Goal: Information Seeking & Learning: Learn about a topic

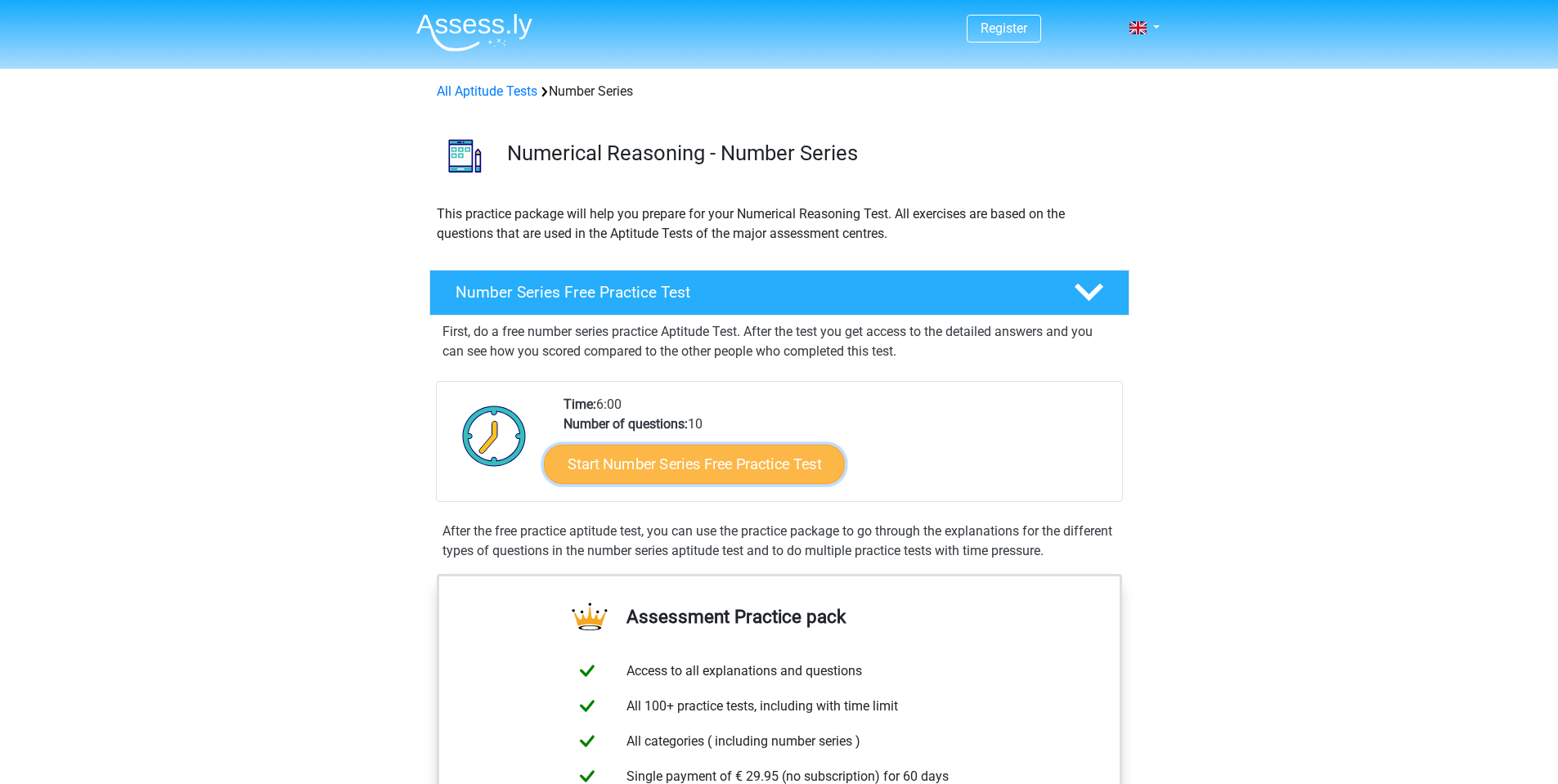
click at [736, 470] on link "Start Number Series Free Practice Test" at bounding box center [694, 463] width 301 height 39
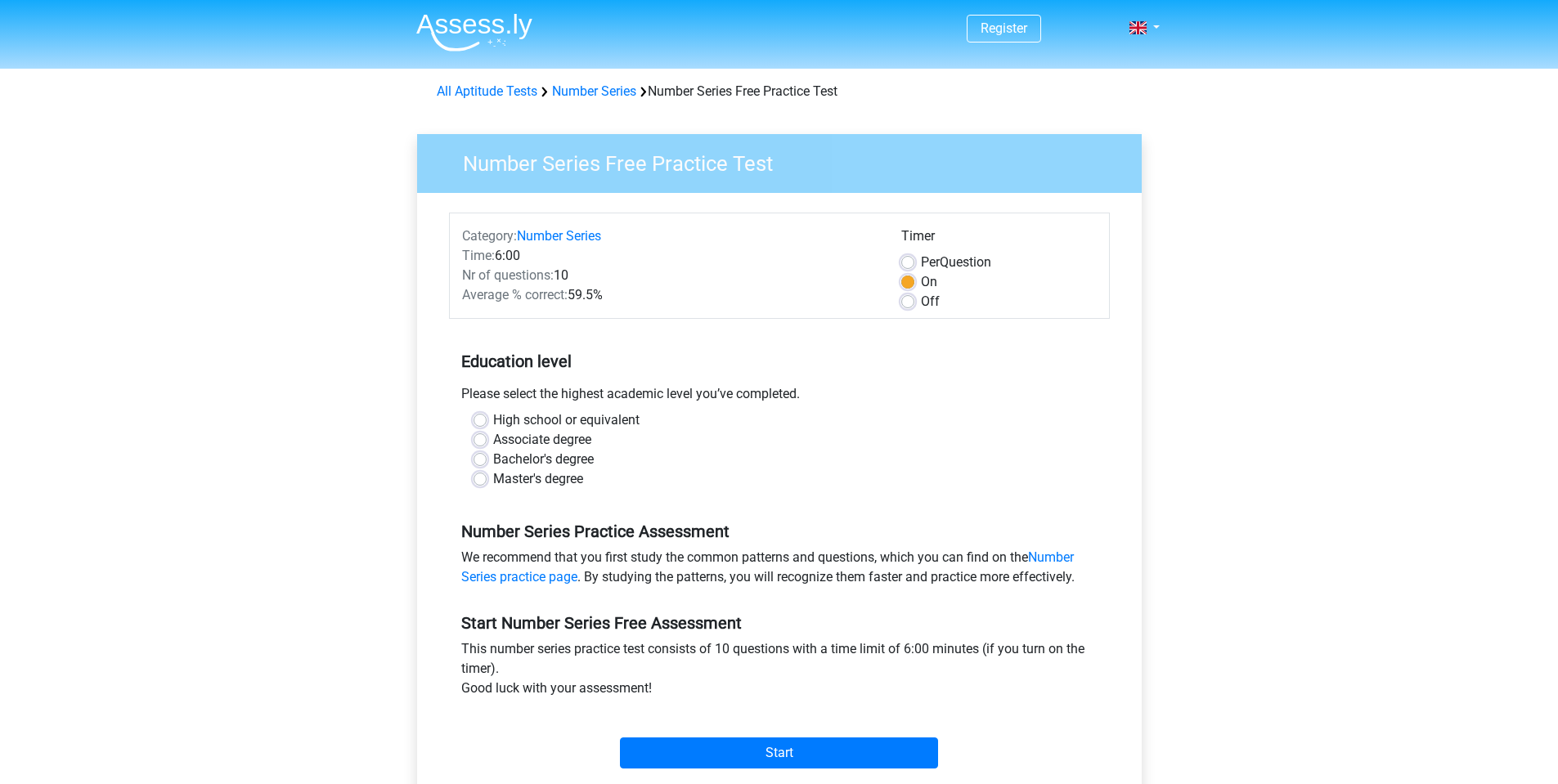
click at [921, 260] on label "Per Question" at bounding box center [957, 262] width 70 height 19
click at [907, 260] on input "Per Question" at bounding box center [908, 261] width 13 height 17
radio input "true"
click at [532, 460] on label "Bachelor's degree" at bounding box center [544, 459] width 101 height 19
click at [487, 460] on input "Bachelor's degree" at bounding box center [480, 458] width 13 height 17
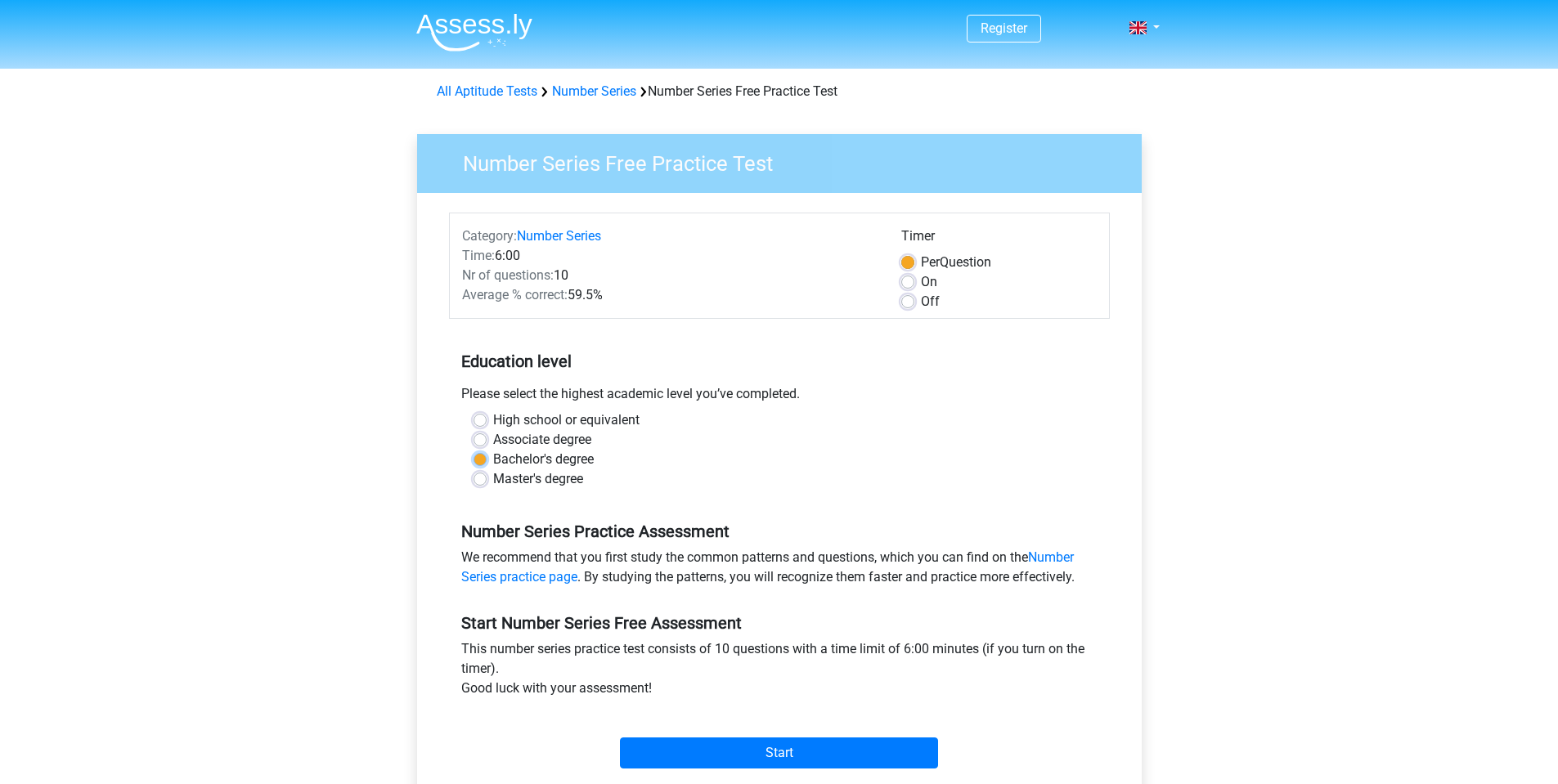
radio input "true"
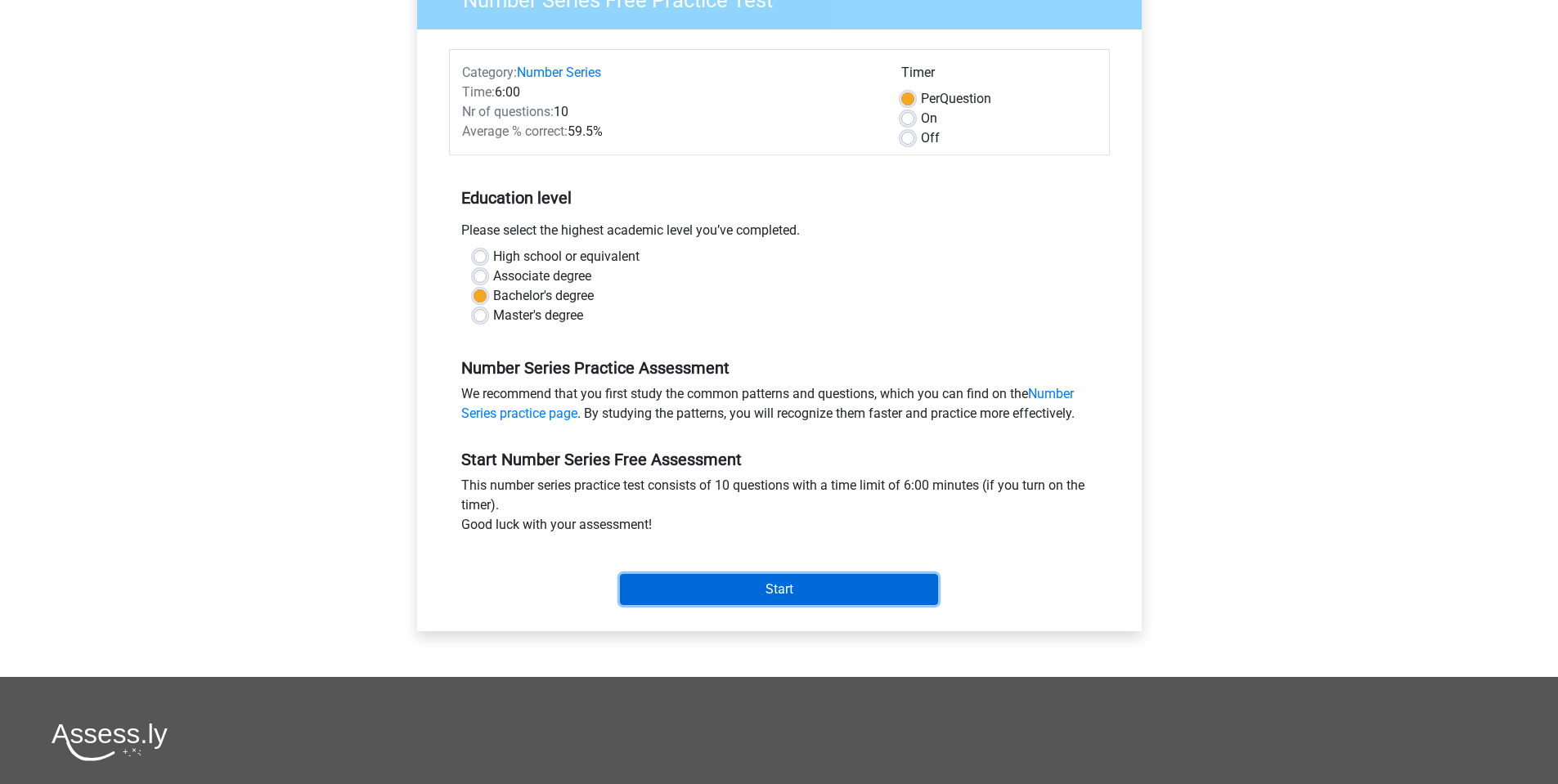
click at [742, 585] on input "Start" at bounding box center [779, 590] width 318 height 31
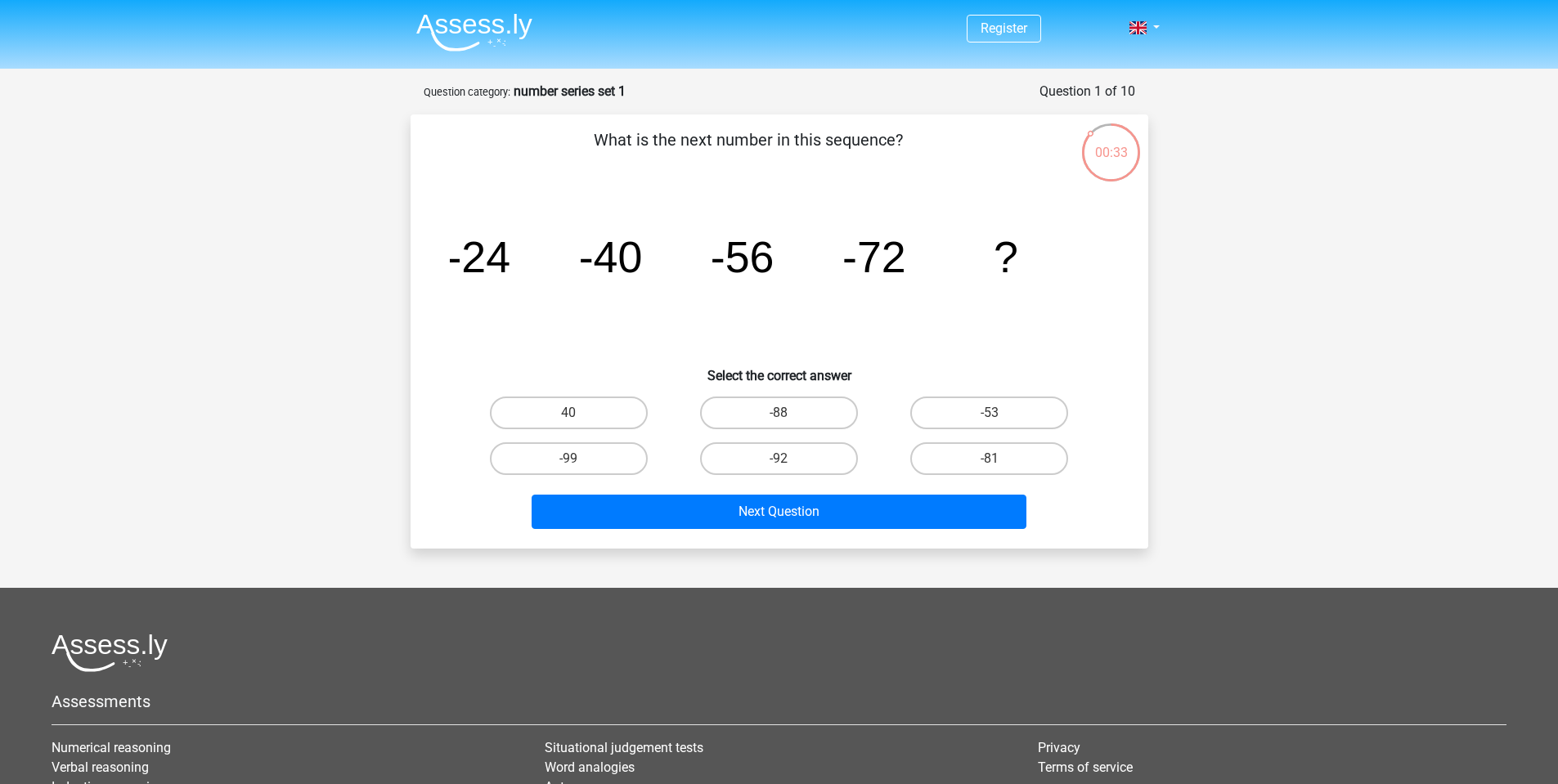
click at [787, 415] on input "-88" at bounding box center [784, 418] width 11 height 11
radio input "true"
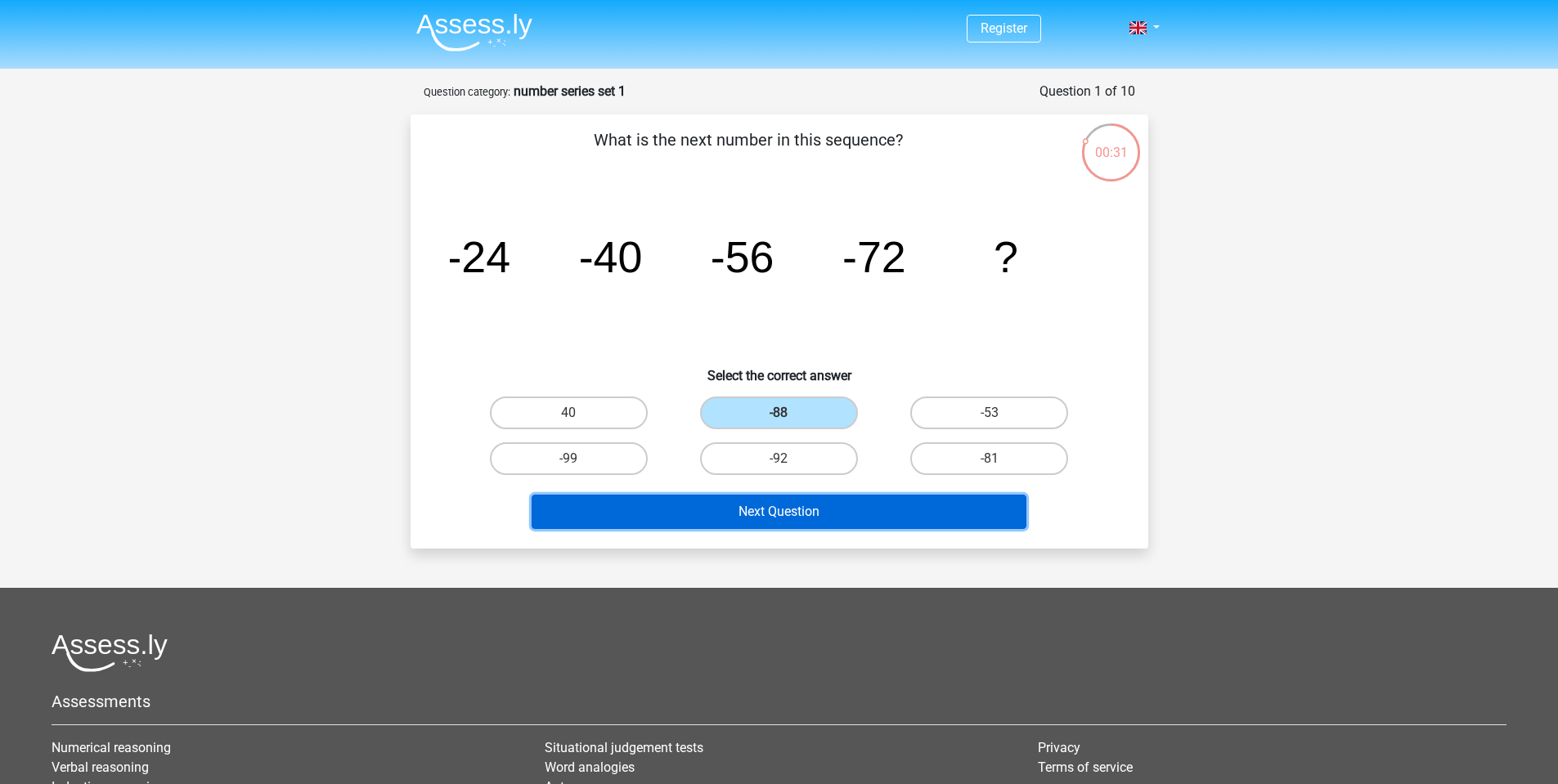
click at [782, 512] on button "Next Question" at bounding box center [779, 512] width 495 height 34
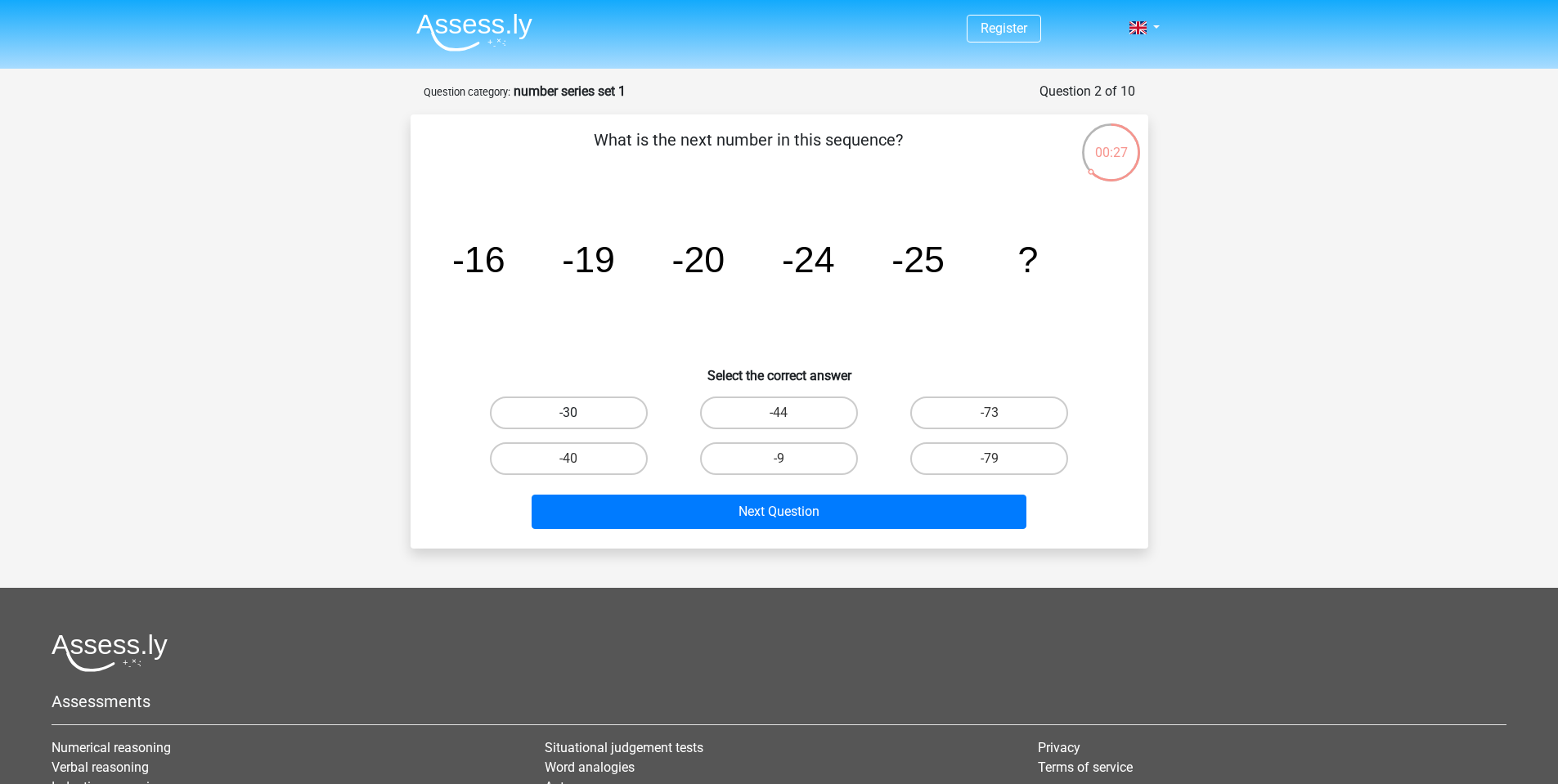
click at [575, 401] on label "-30" at bounding box center [569, 413] width 157 height 33
click at [575, 413] on input "-30" at bounding box center [574, 418] width 11 height 11
radio input "true"
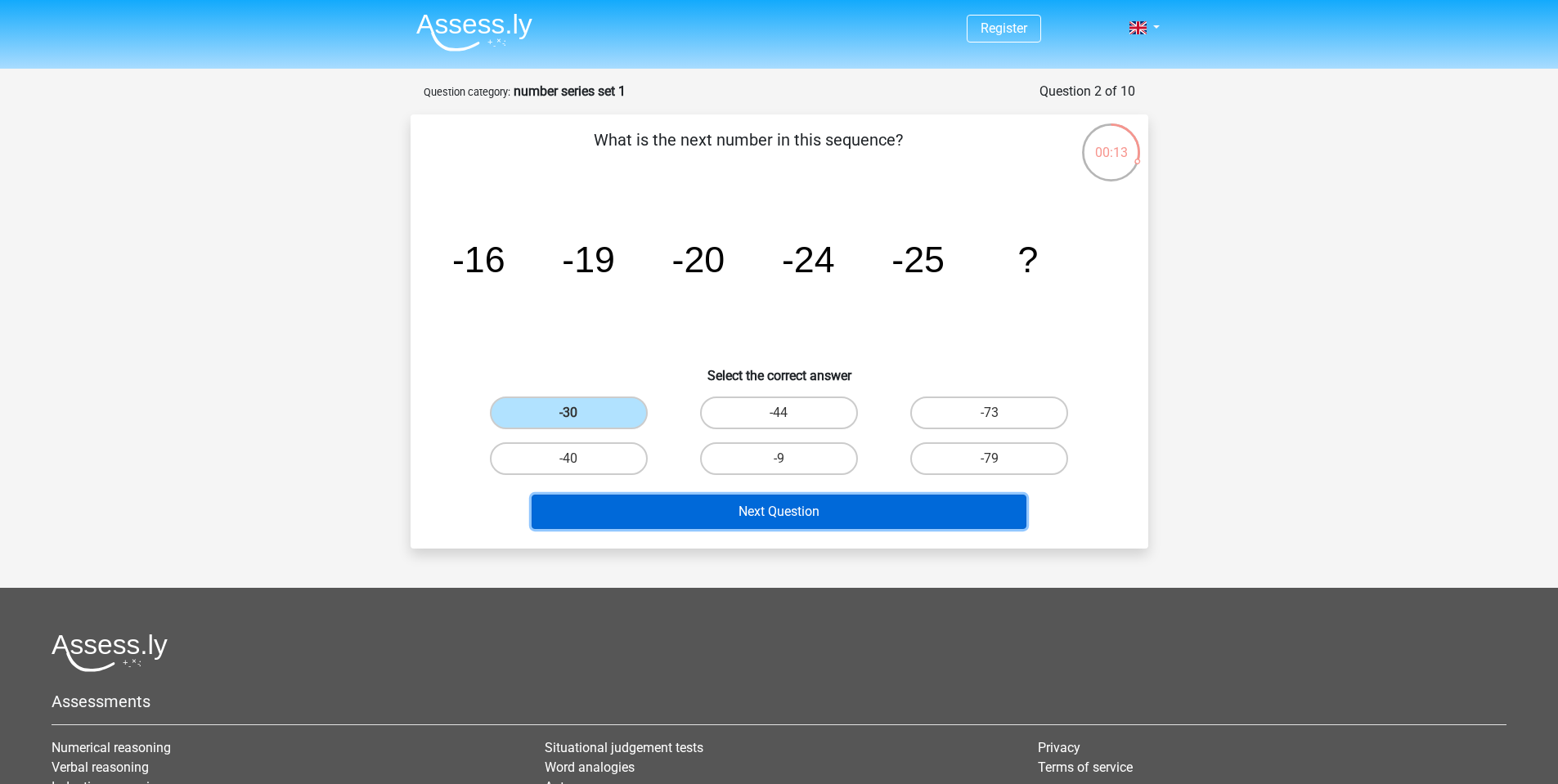
click at [802, 512] on button "Next Question" at bounding box center [779, 512] width 495 height 34
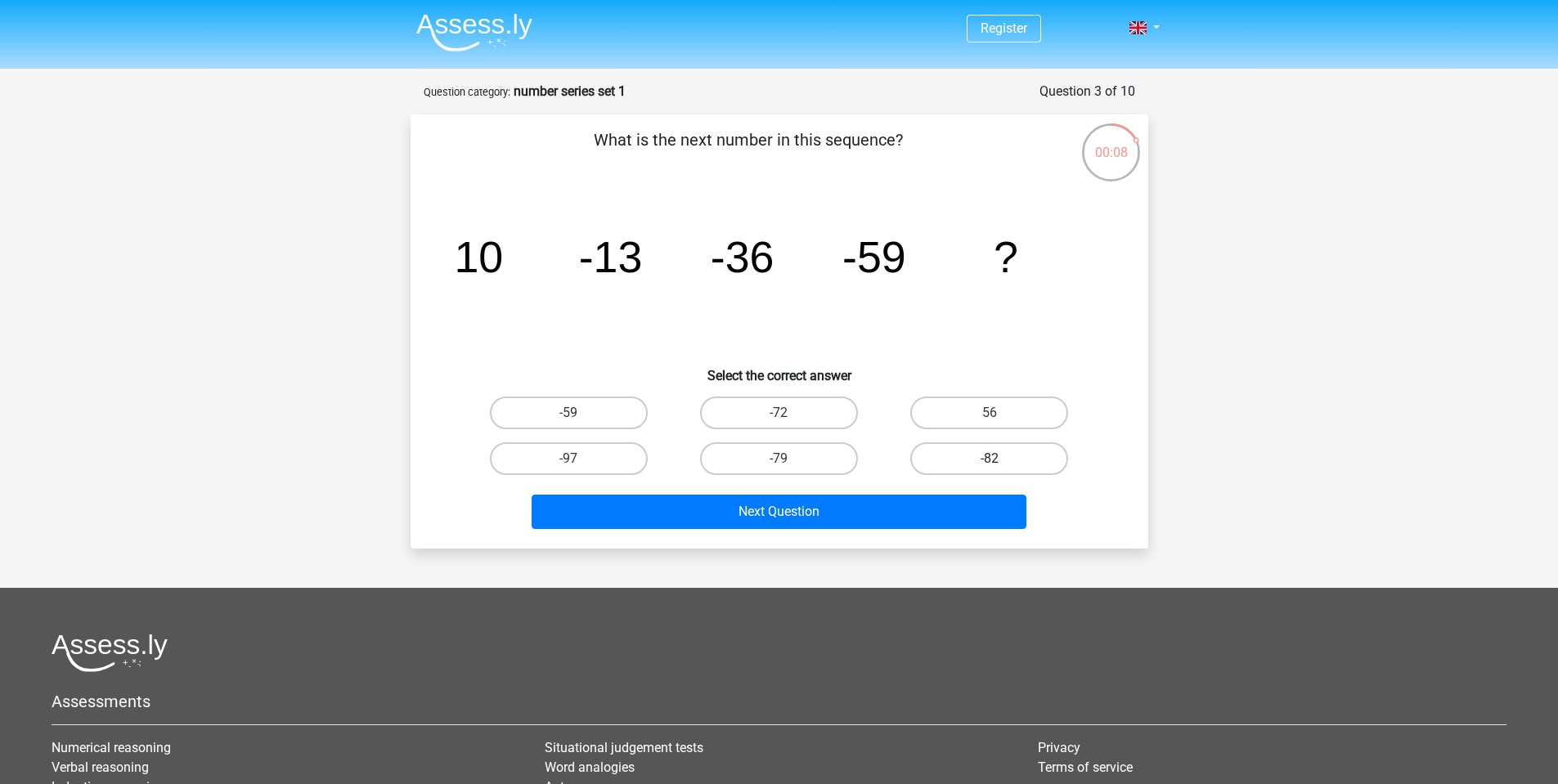
click at [957, 451] on label "-82" at bounding box center [989, 458] width 157 height 33
click at [990, 459] on input "-82" at bounding box center [995, 464] width 11 height 11
radio input "true"
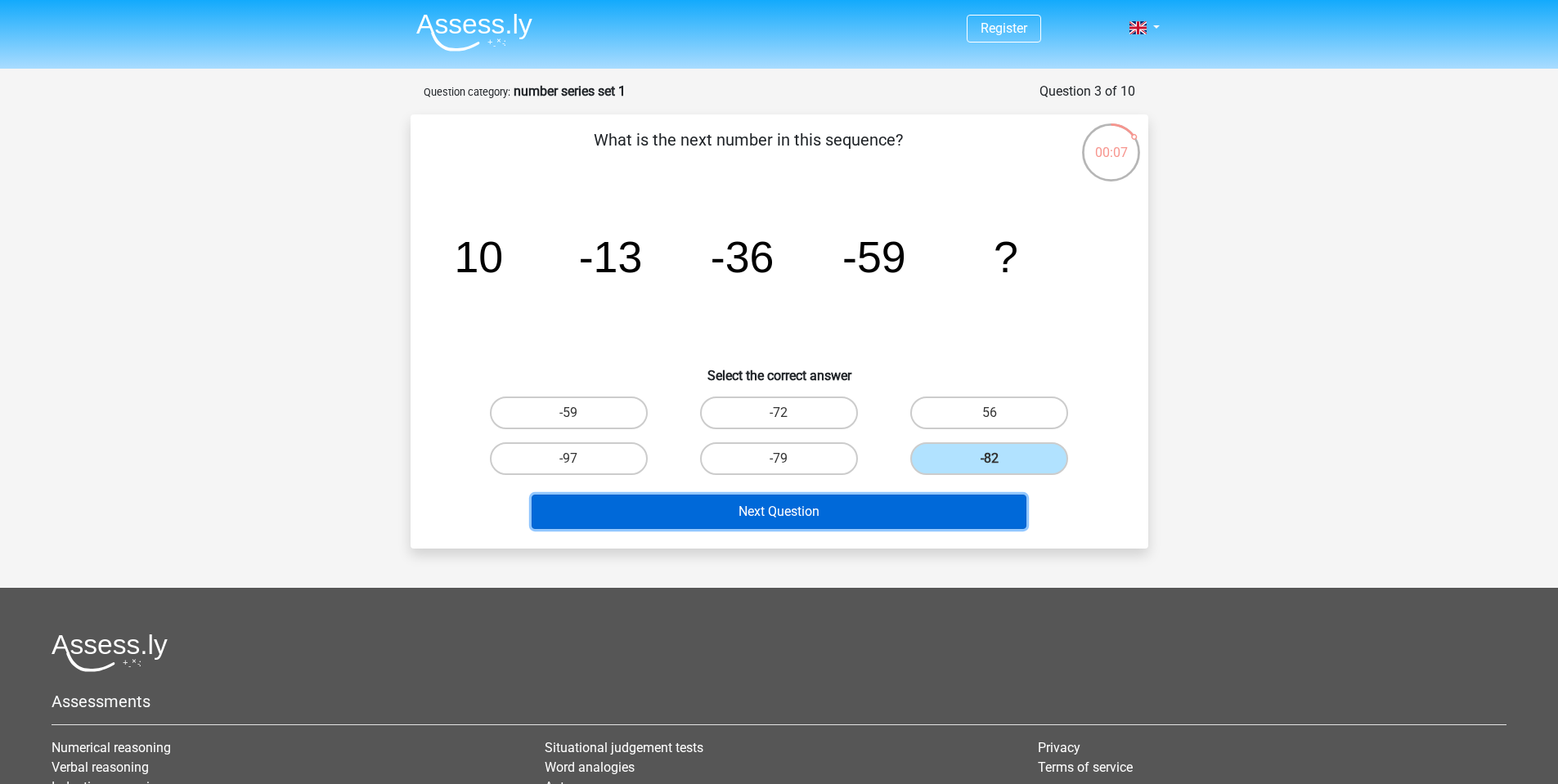
click at [898, 510] on button "Next Question" at bounding box center [779, 512] width 495 height 34
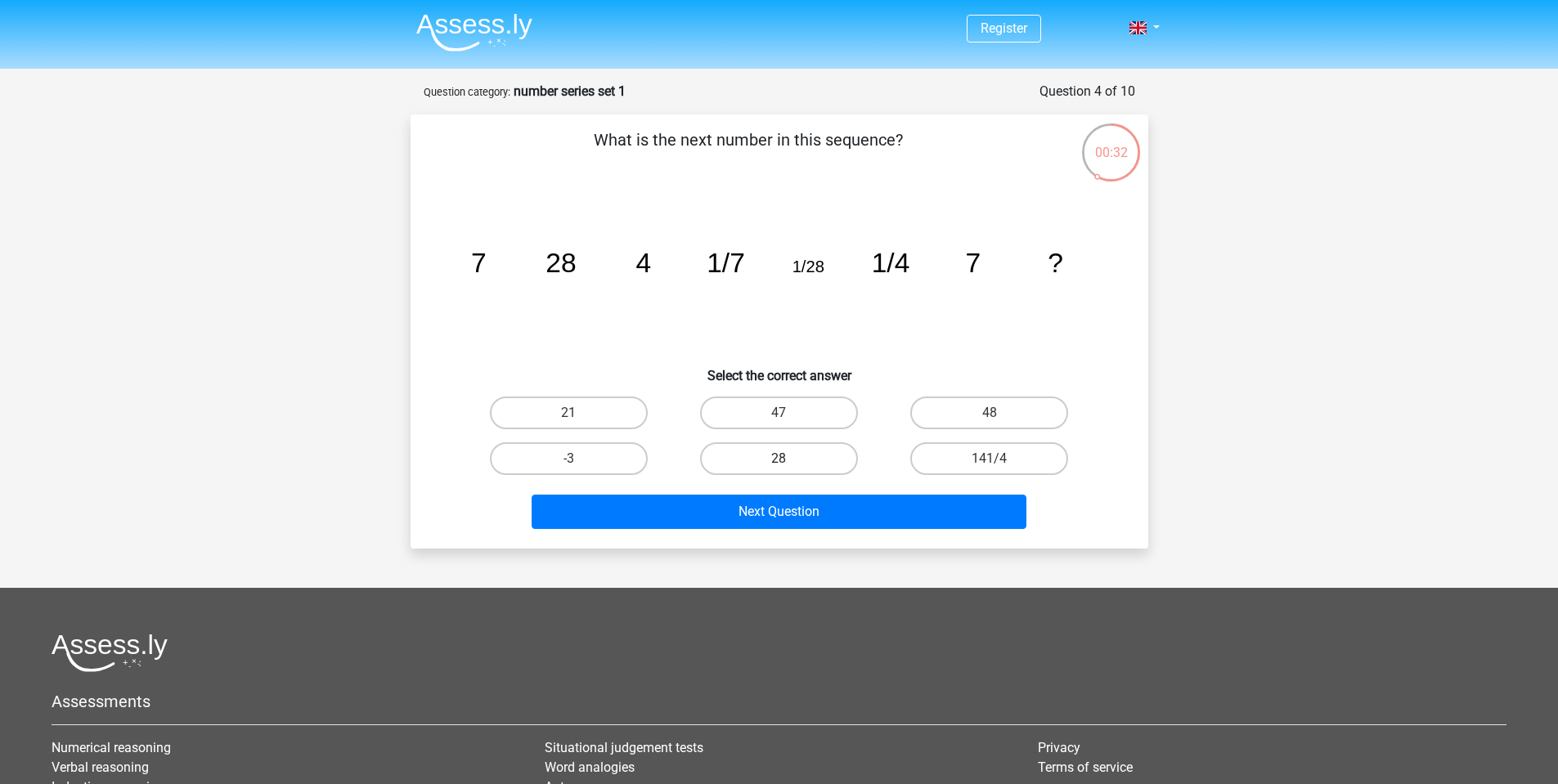
click at [782, 446] on label "28" at bounding box center [779, 458] width 157 height 33
click at [782, 459] on input "28" at bounding box center [784, 464] width 11 height 11
radio input "true"
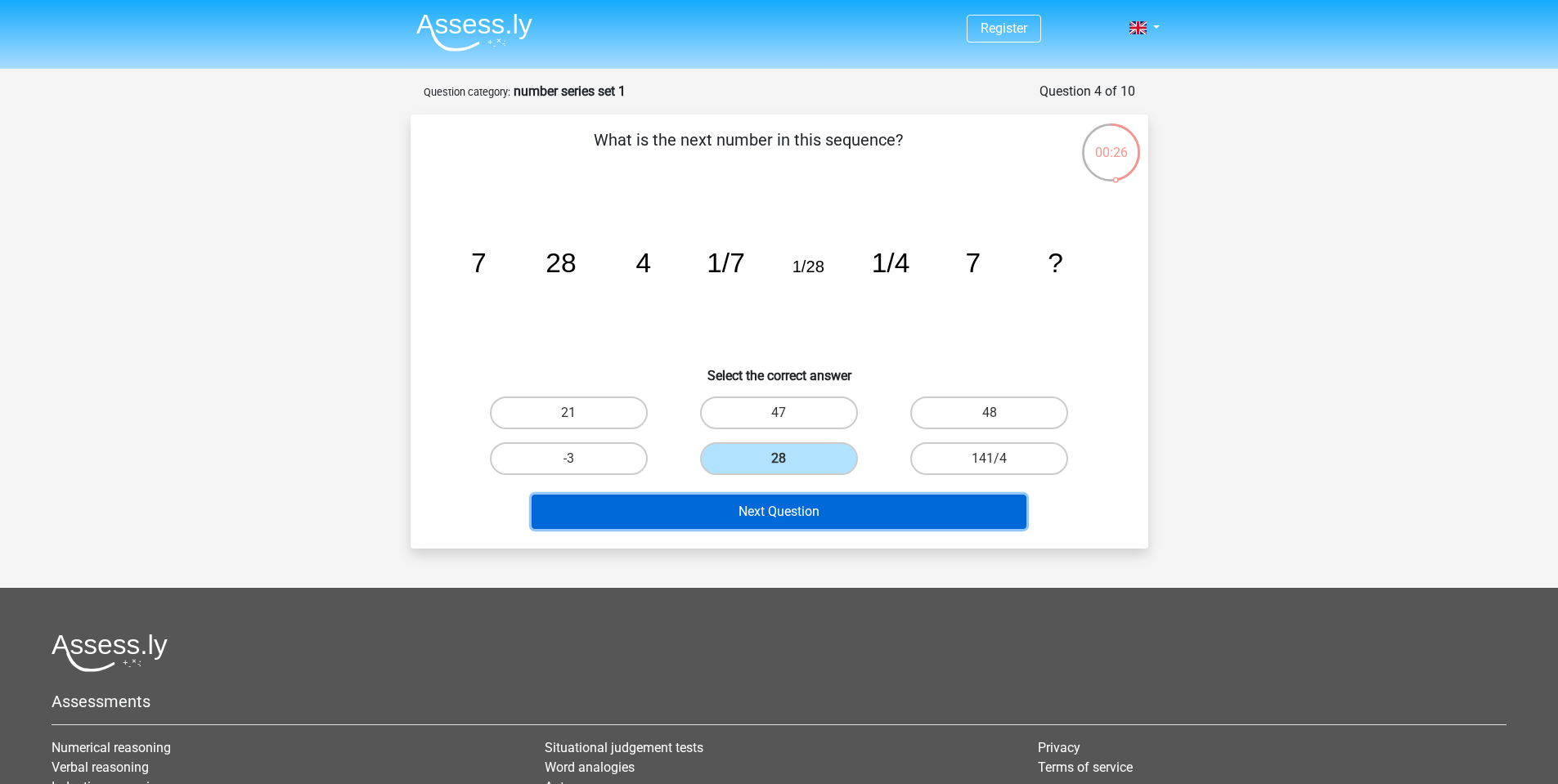
click at [779, 513] on button "Next Question" at bounding box center [779, 512] width 495 height 34
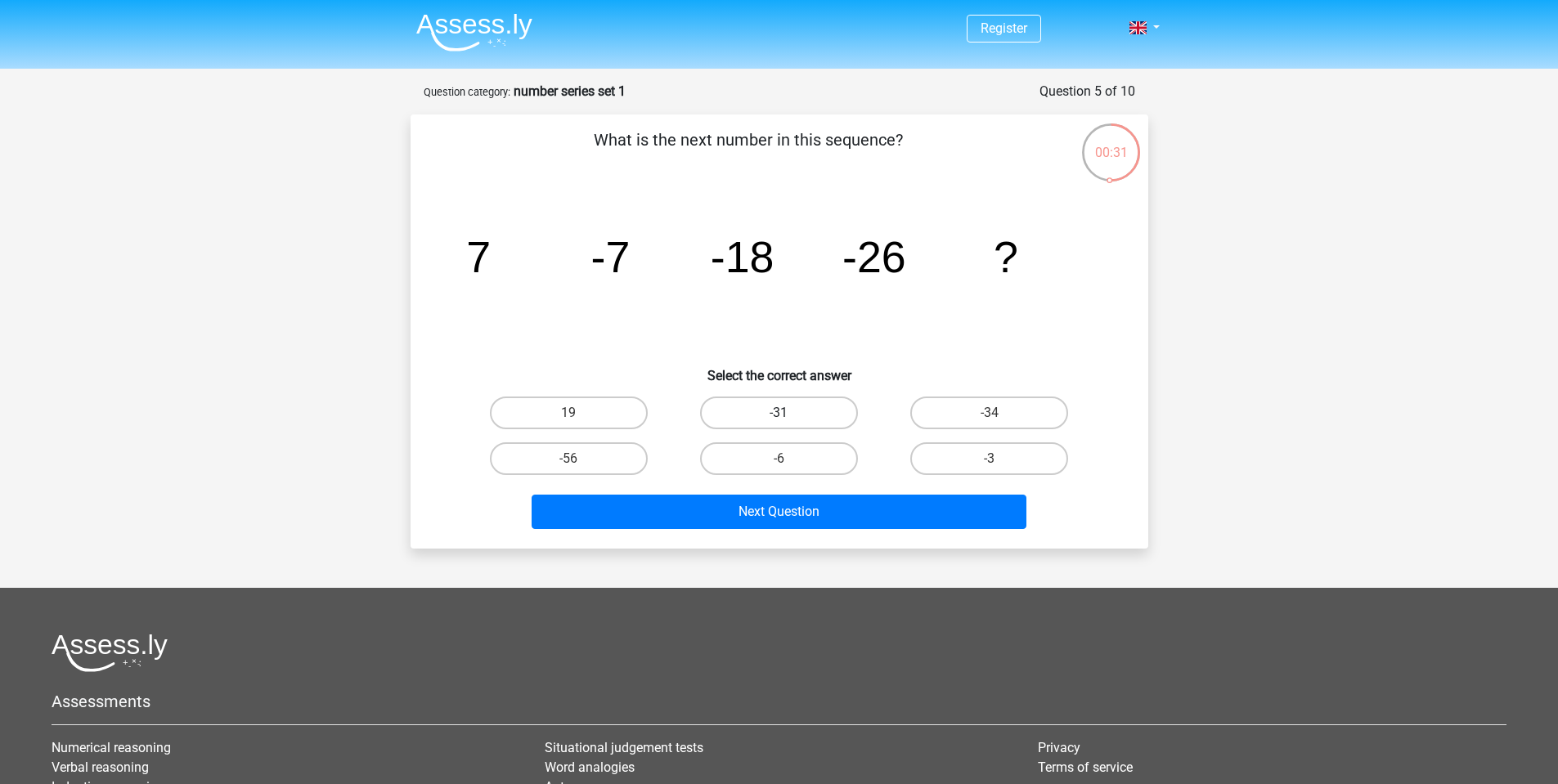
click at [804, 417] on label "-31" at bounding box center [779, 413] width 157 height 33
click at [789, 417] on input "-31" at bounding box center [784, 418] width 11 height 11
radio input "true"
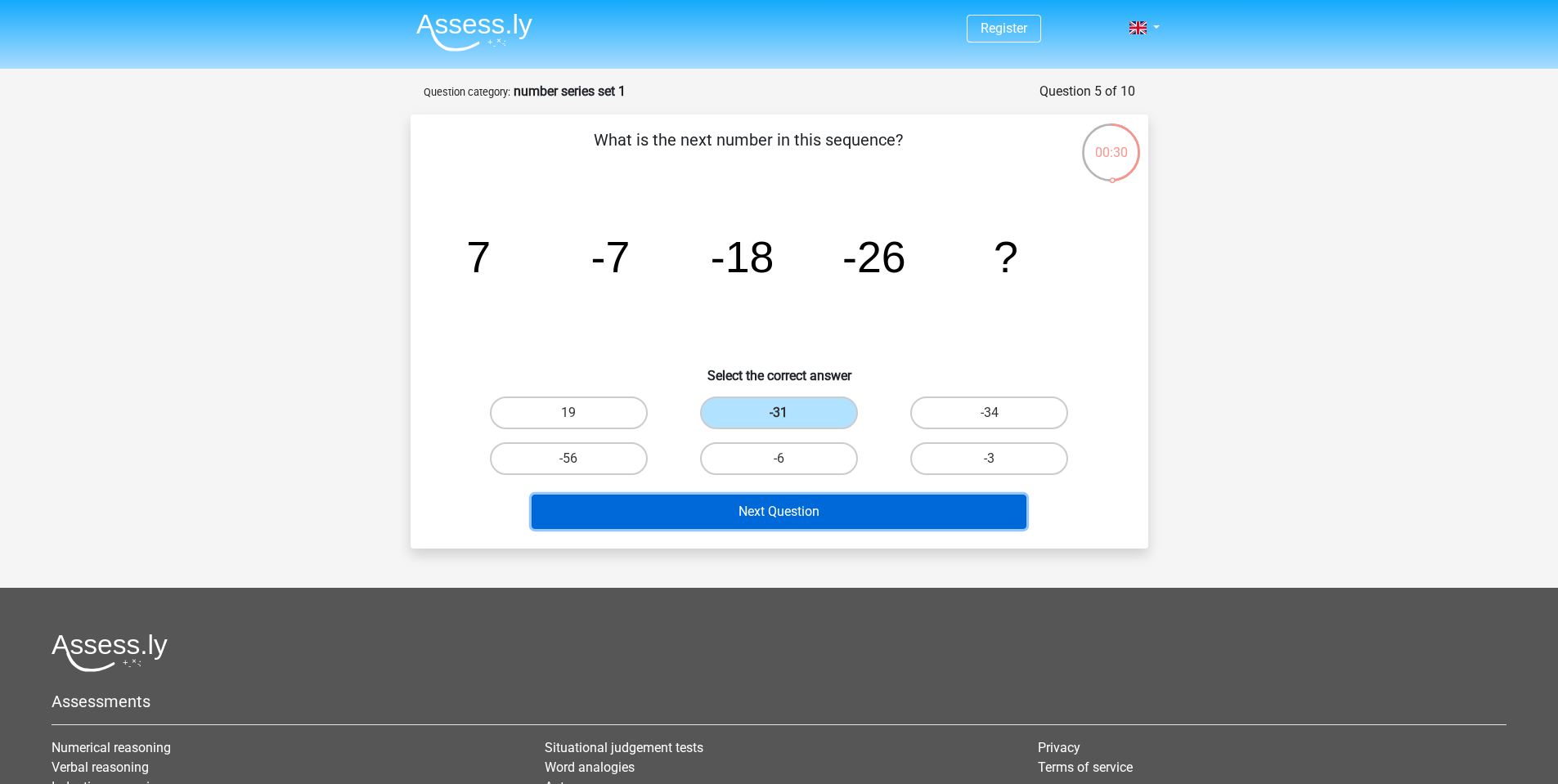
click at [738, 513] on button "Next Question" at bounding box center [779, 512] width 495 height 34
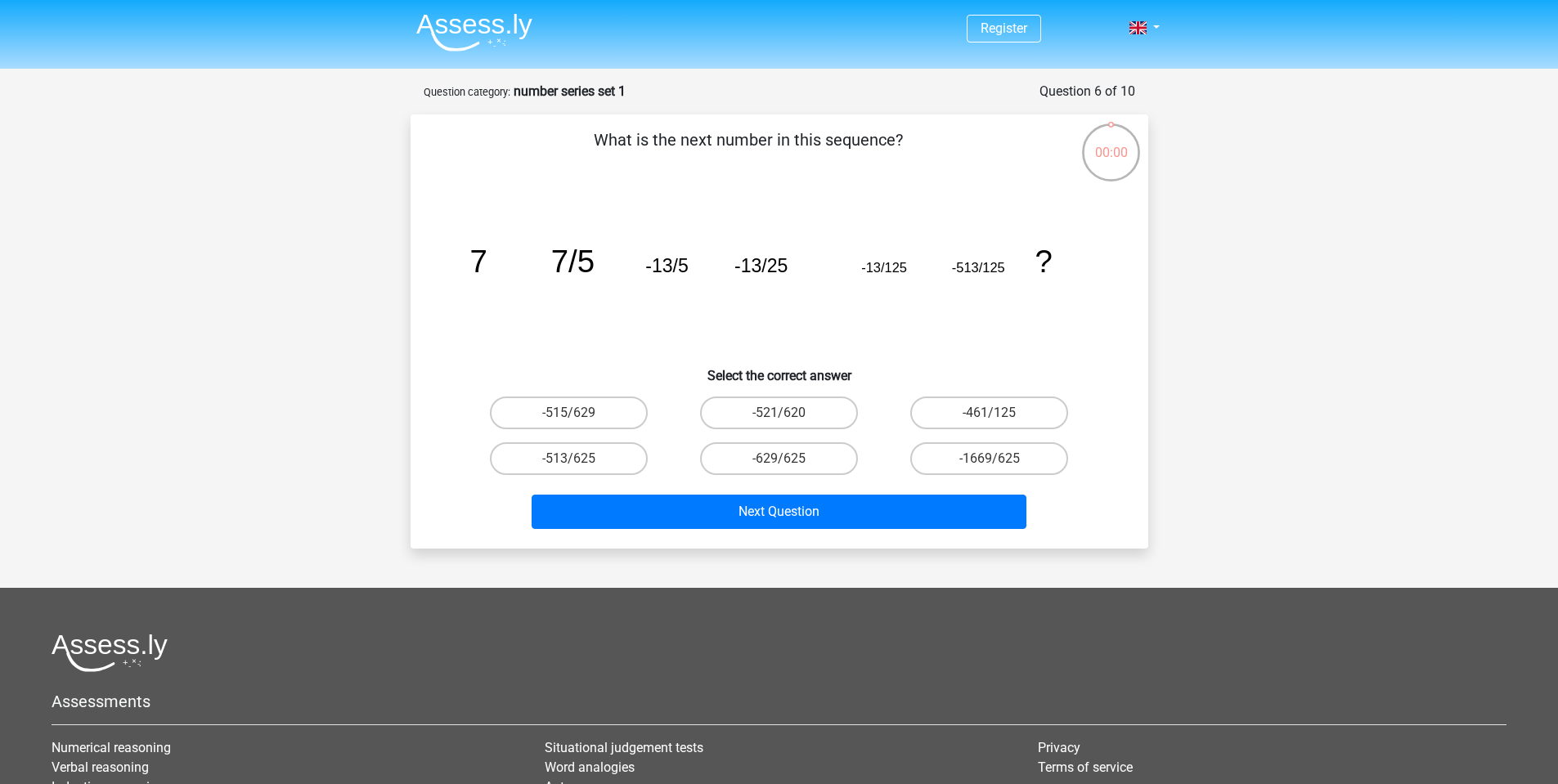
click at [600, 464] on label "-513/625" at bounding box center [569, 458] width 157 height 33
click at [579, 464] on input "-513/625" at bounding box center [574, 464] width 11 height 11
radio input "true"
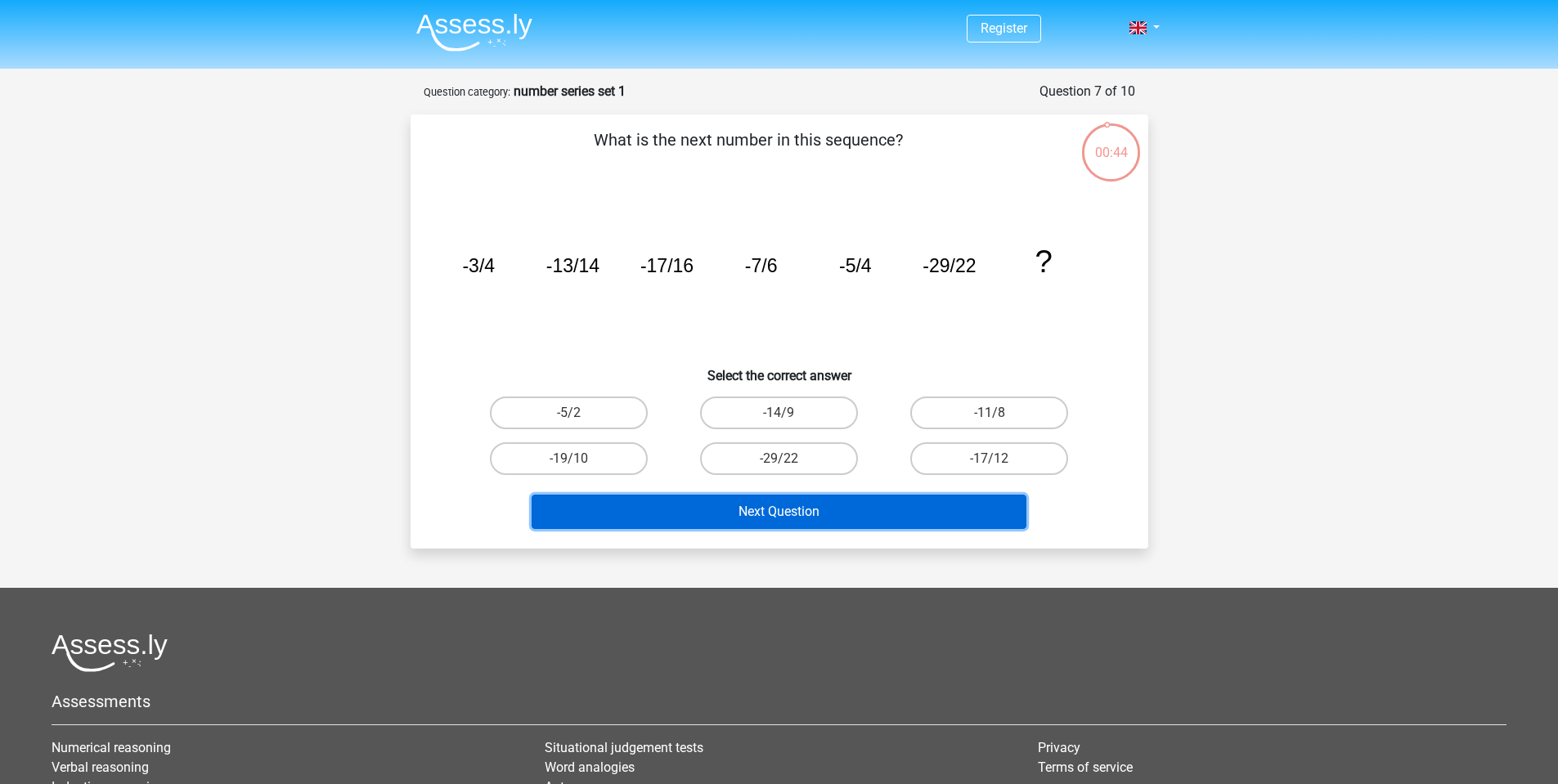
click at [689, 503] on button "Next Question" at bounding box center [779, 512] width 495 height 34
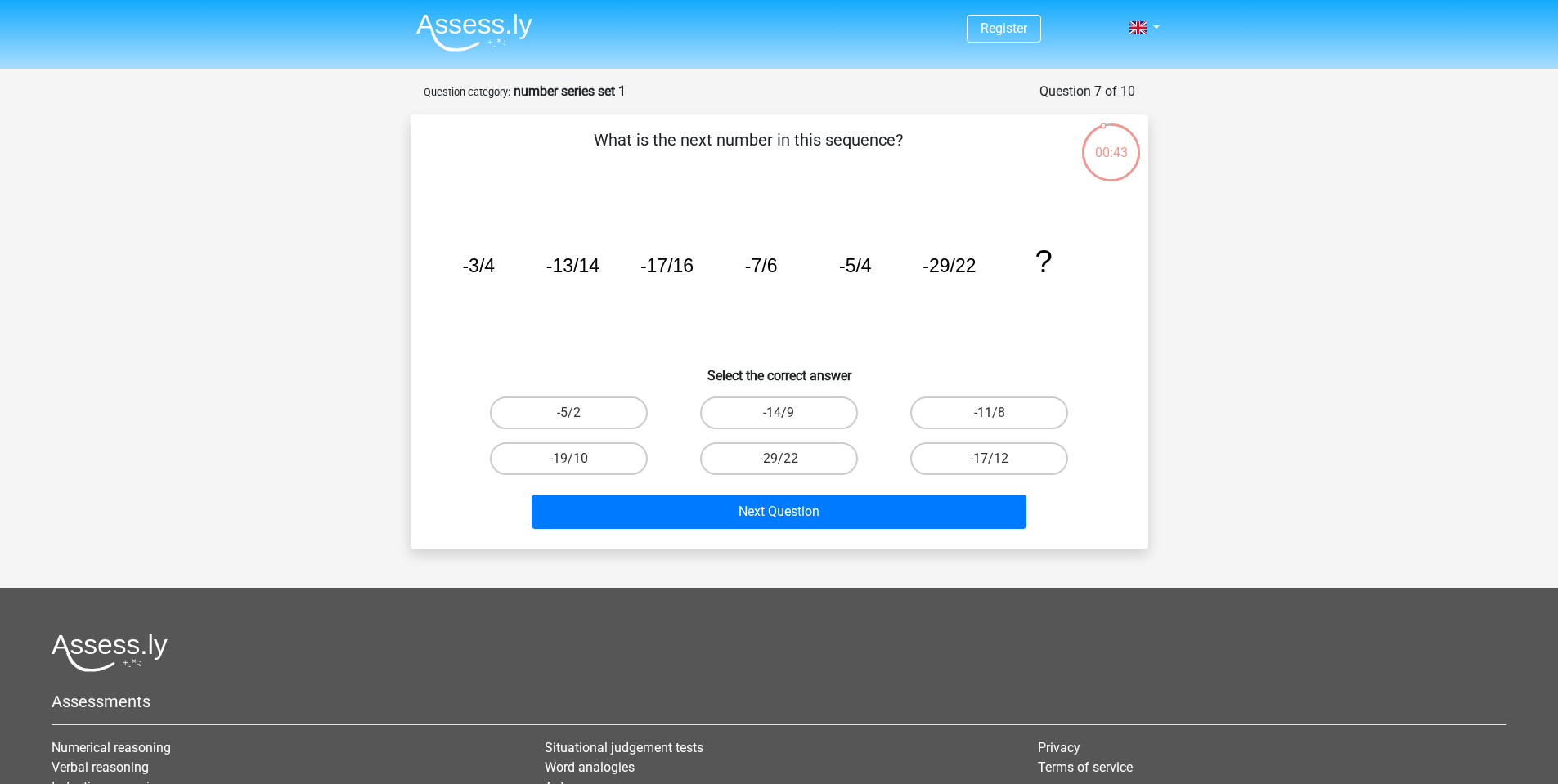
click at [652, 328] on icon "image/svg+xml -3/4 -13/14 -17/16 -7/6 -5/4 -29/22 ?" at bounding box center [779, 272] width 659 height 165
click at [791, 465] on label "-29/22" at bounding box center [779, 458] width 157 height 33
click at [789, 465] on input "-29/22" at bounding box center [784, 464] width 11 height 11
radio input "true"
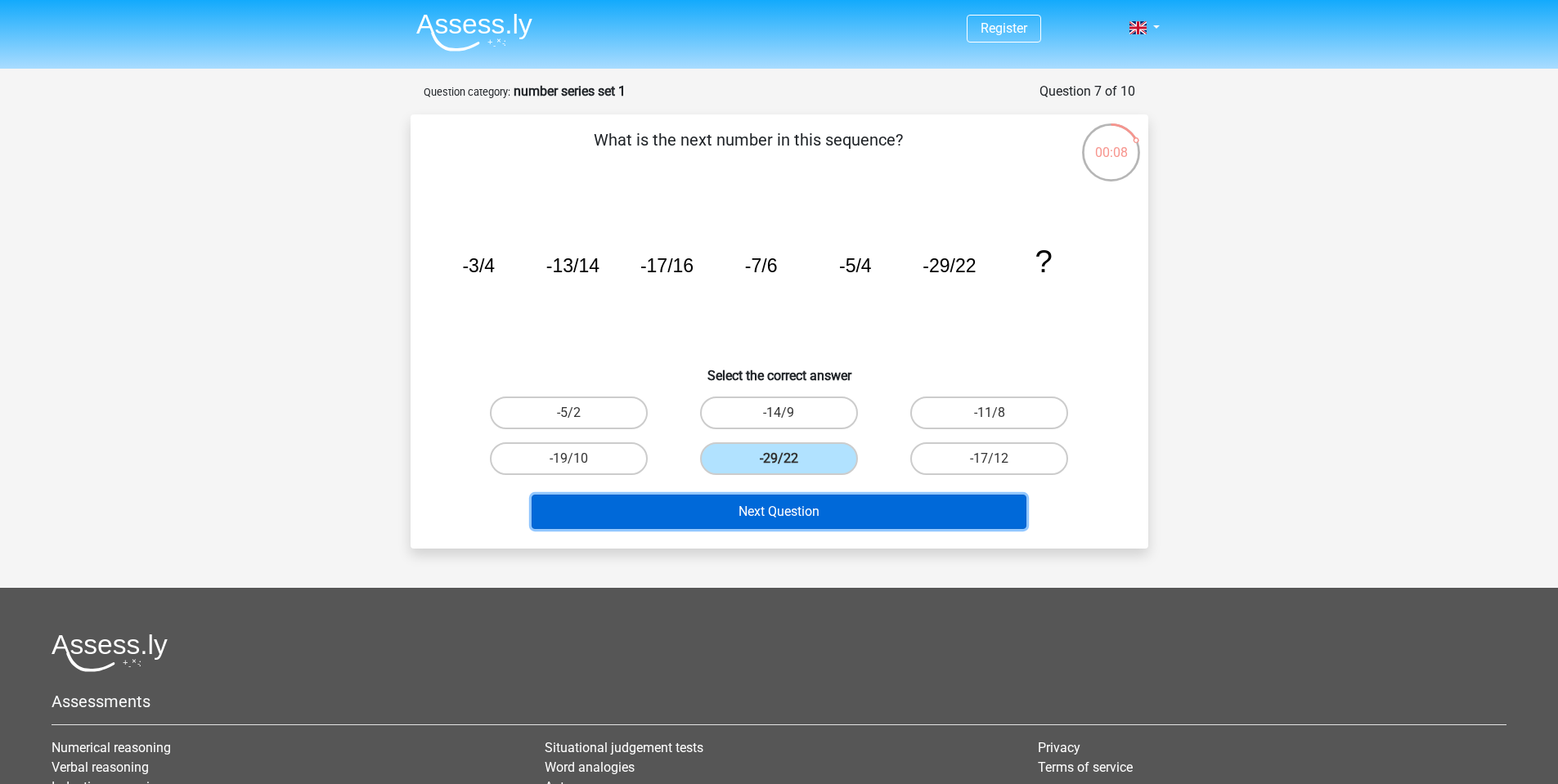
click at [807, 519] on button "Next Question" at bounding box center [779, 512] width 495 height 34
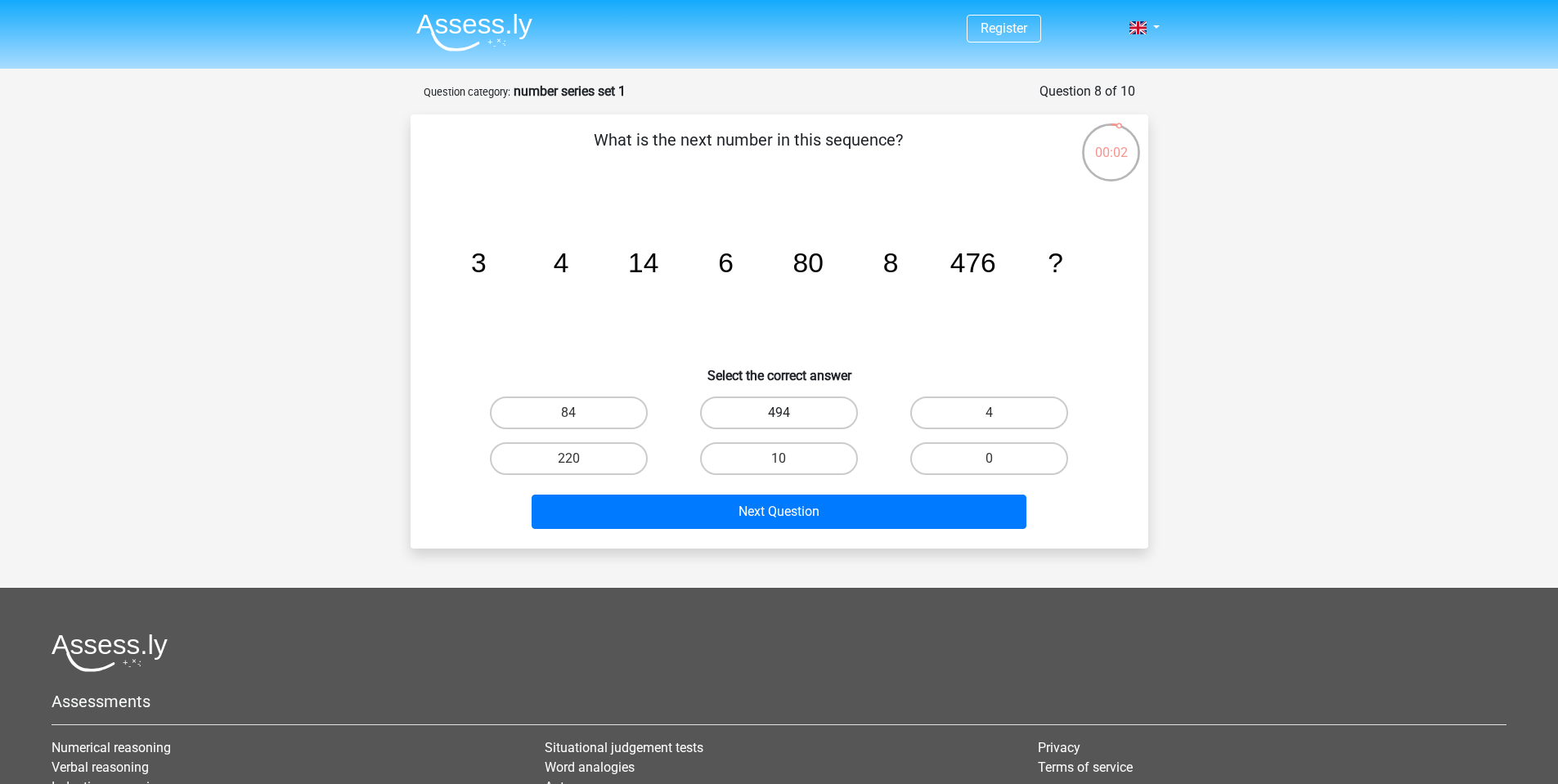
click at [817, 414] on label "494" at bounding box center [779, 413] width 157 height 33
click at [789, 414] on input "494" at bounding box center [784, 418] width 11 height 11
radio input "true"
click at [658, 426] on div "480" at bounding box center [569, 413] width 197 height 33
click at [753, 426] on label "478" at bounding box center [779, 413] width 157 height 33
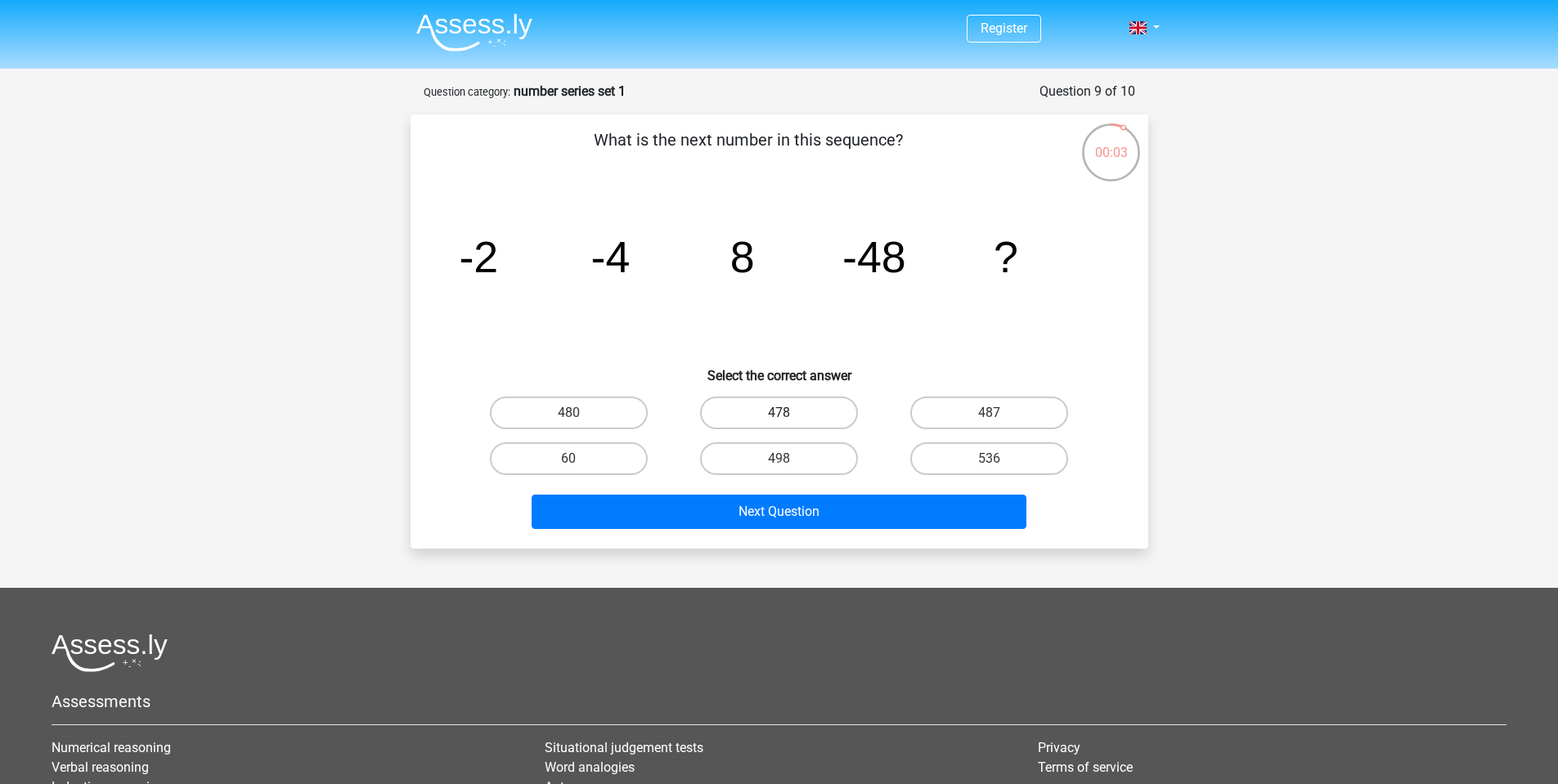
click at [779, 424] on input "478" at bounding box center [784, 418] width 11 height 11
radio input "true"
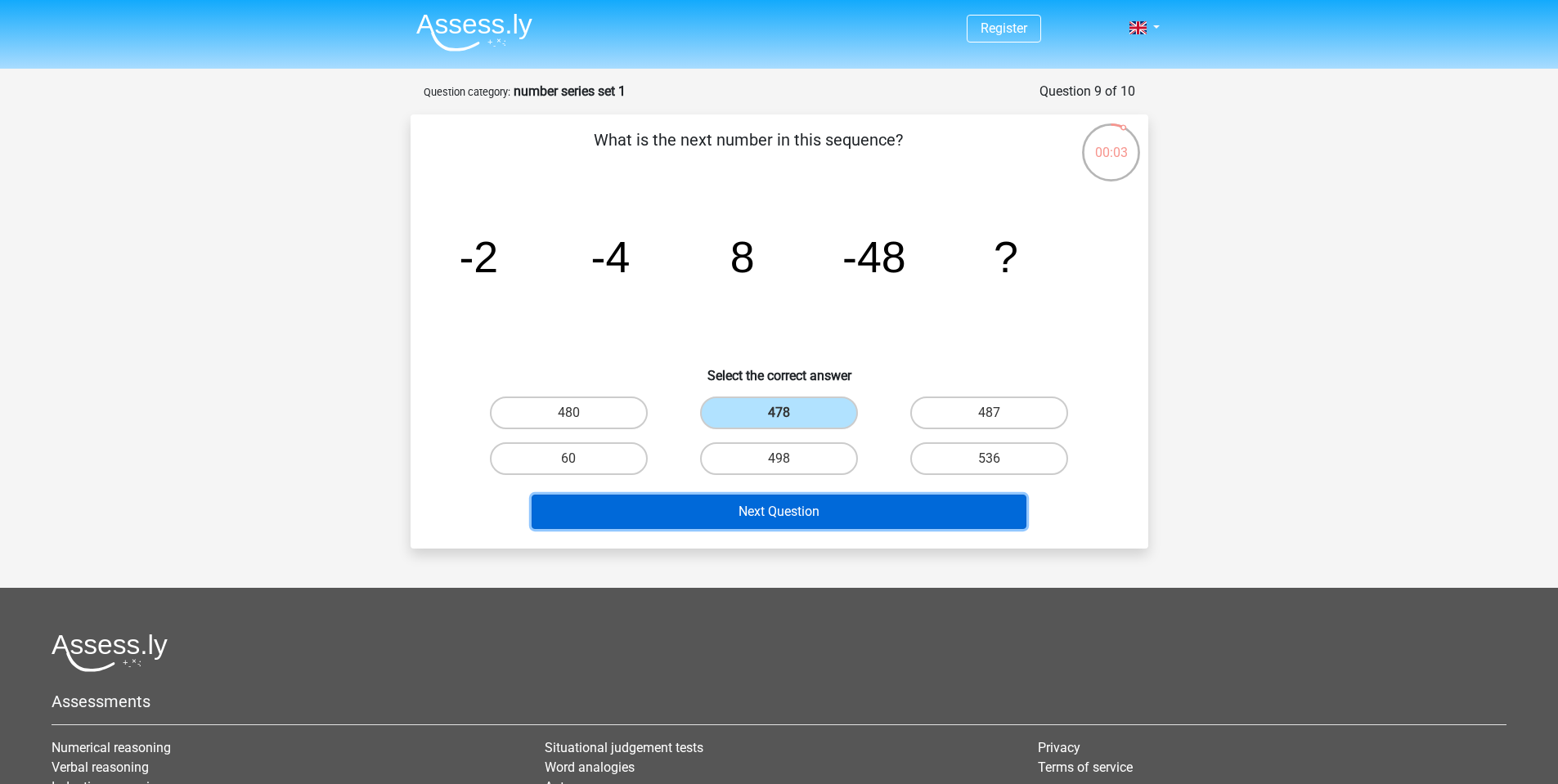
click at [739, 517] on button "Next Question" at bounding box center [779, 512] width 495 height 34
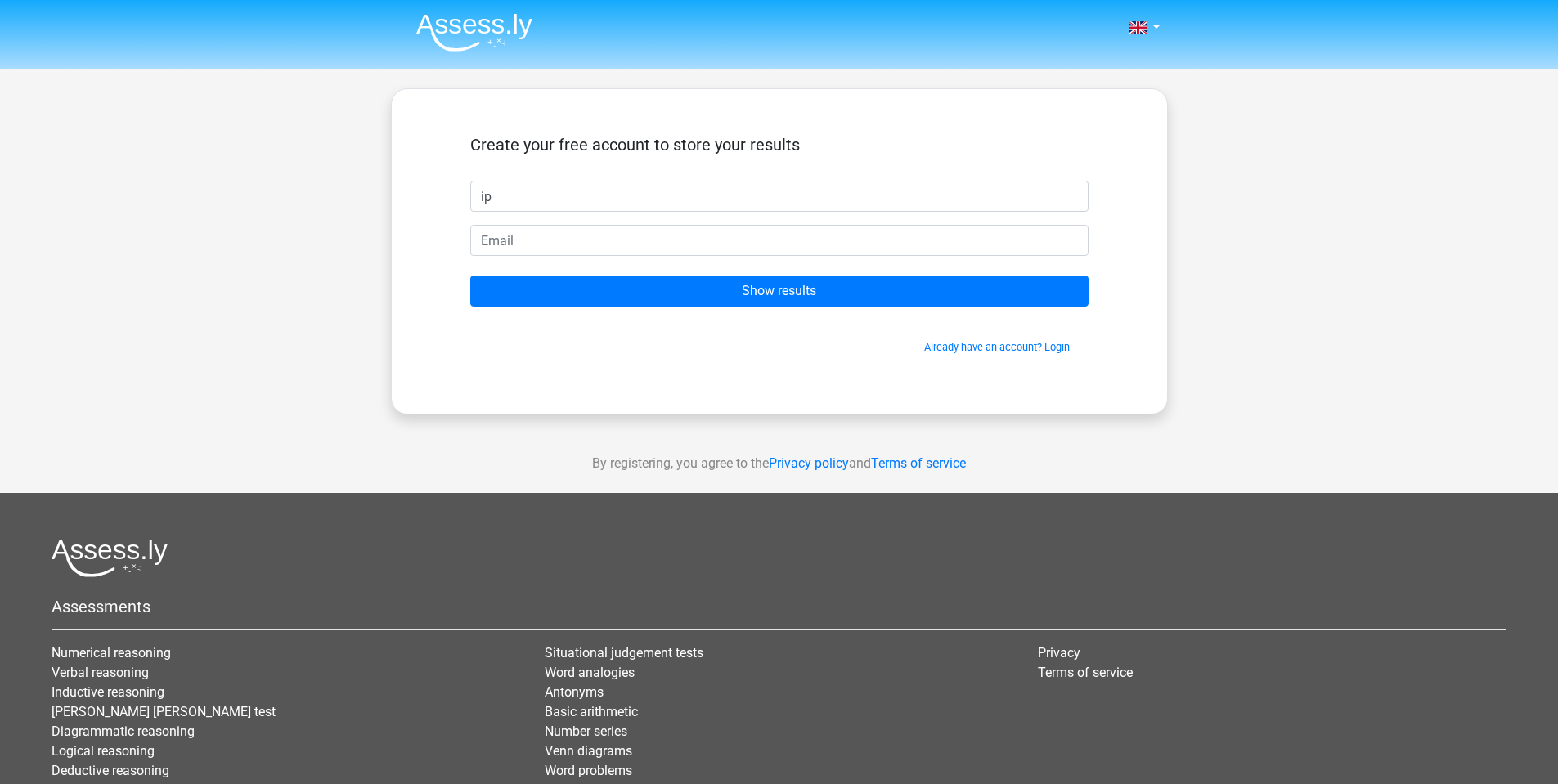
type input "i"
type input "felipesantamariau@gmi"
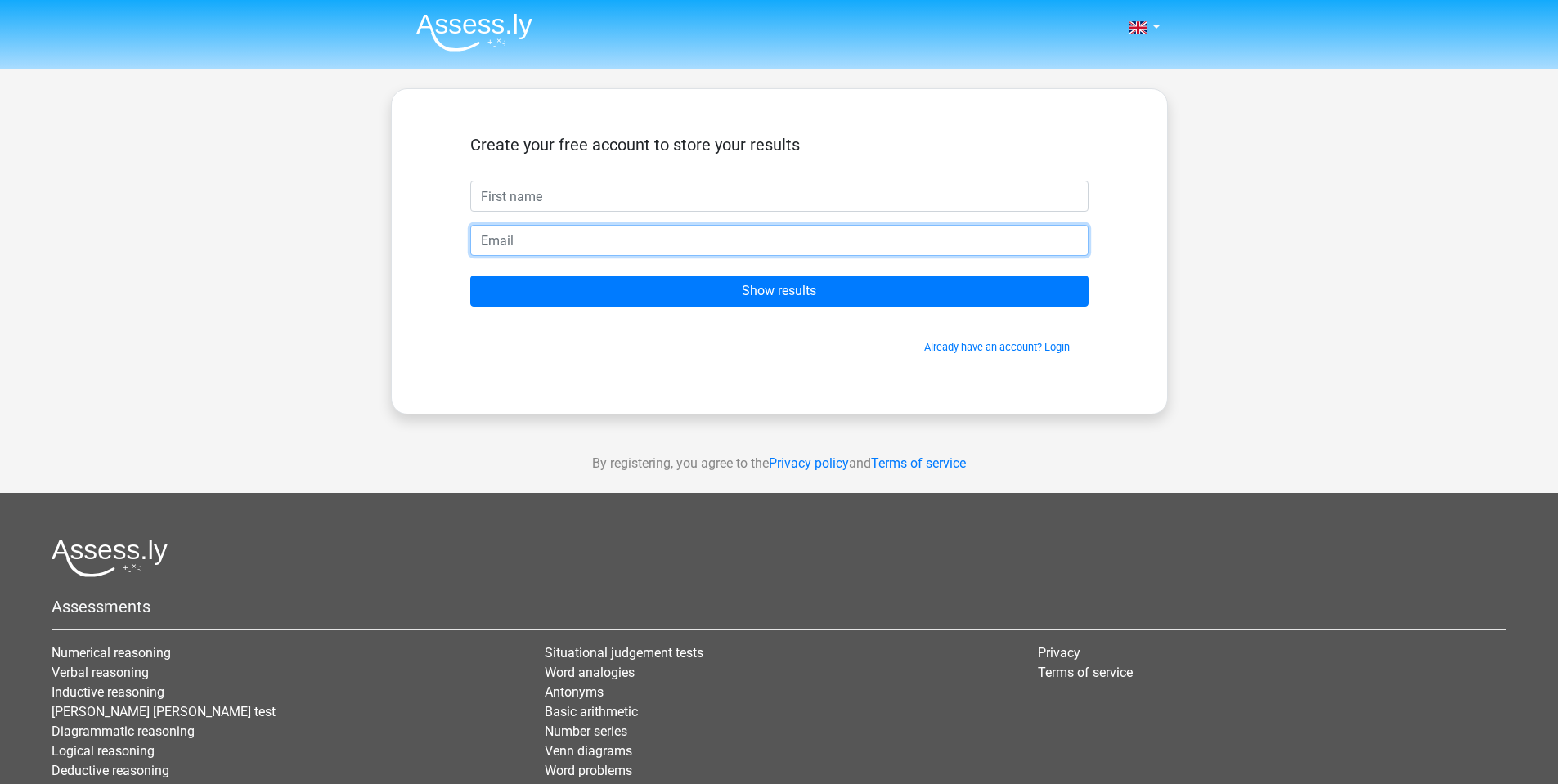
paste input "felipesantamariau@gmi"
type input "felipesantamariau@gmi"
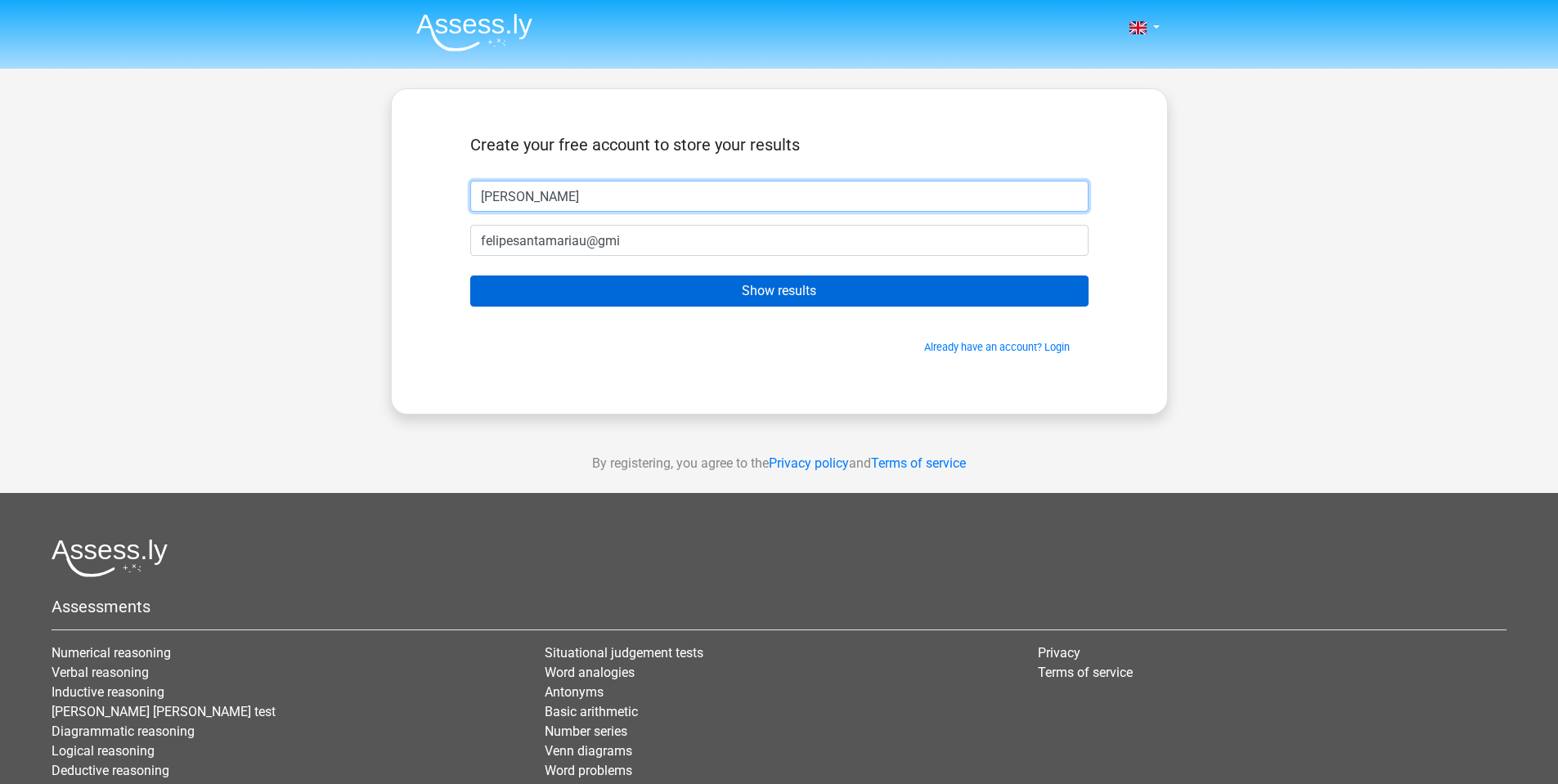
type input "[PERSON_NAME]"
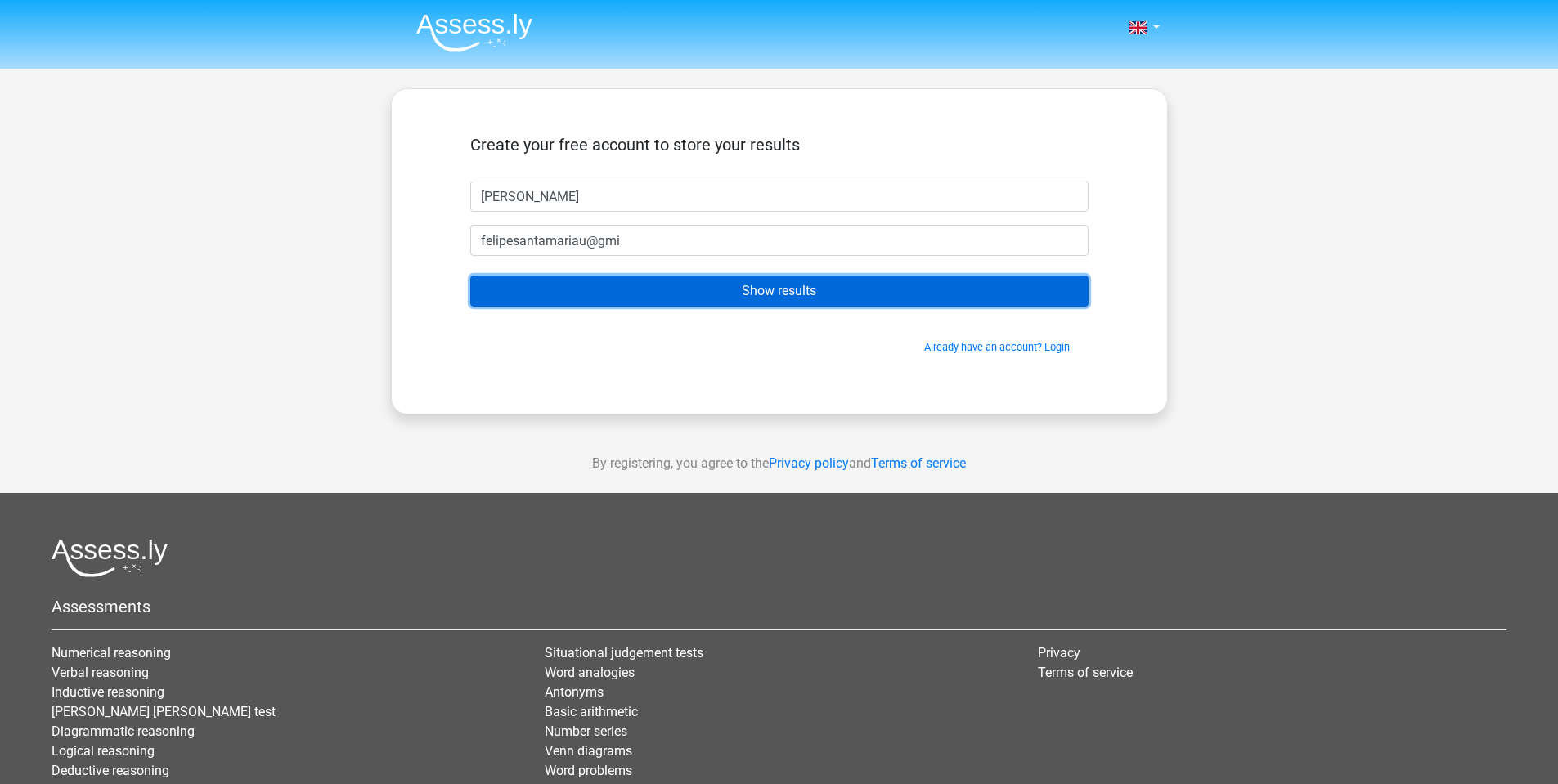
click at [835, 284] on input "Show results" at bounding box center [780, 291] width 618 height 31
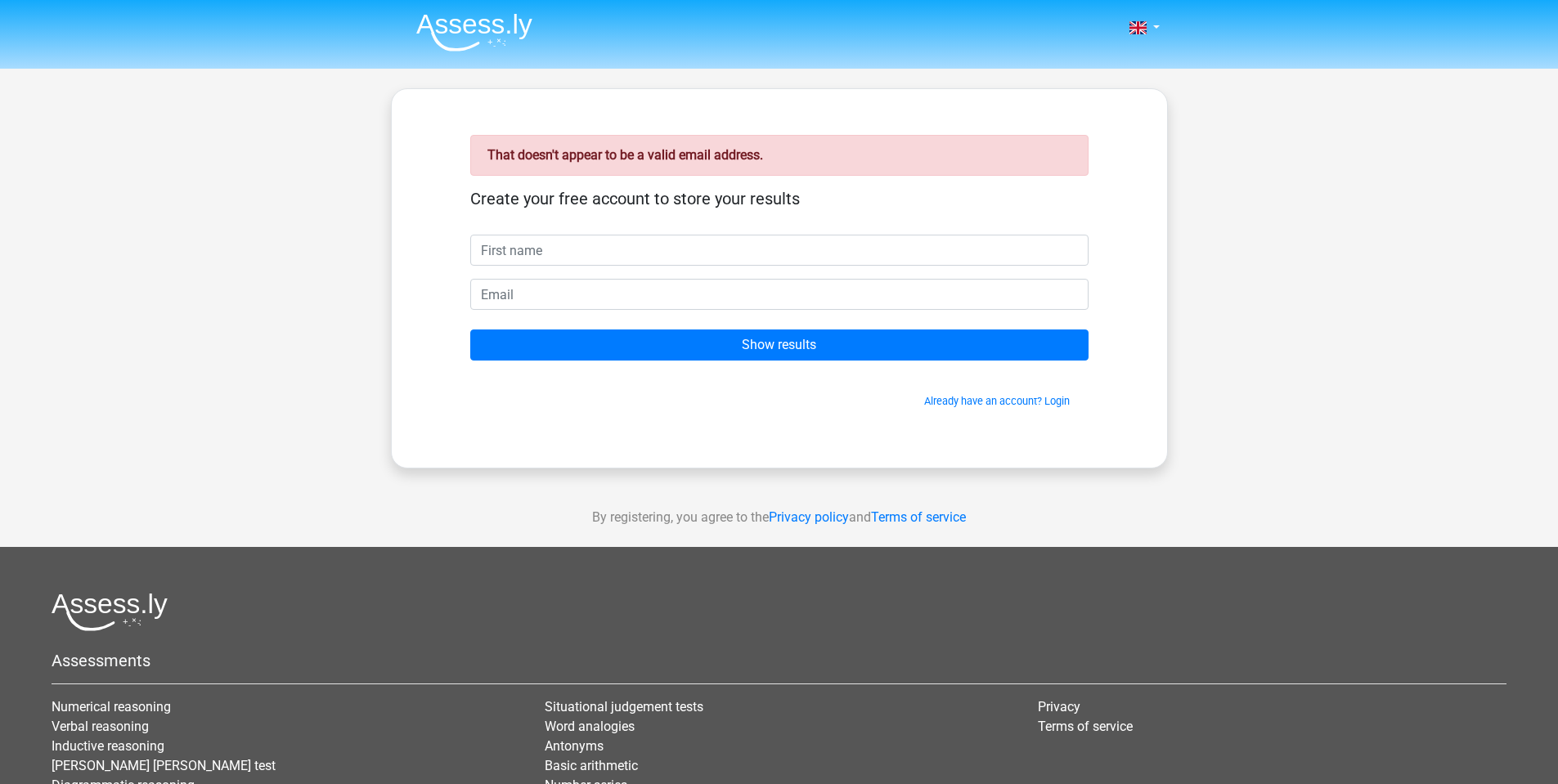
click at [626, 273] on form "Create your free account to store your results Show results Already have an acc…" at bounding box center [780, 299] width 618 height 220
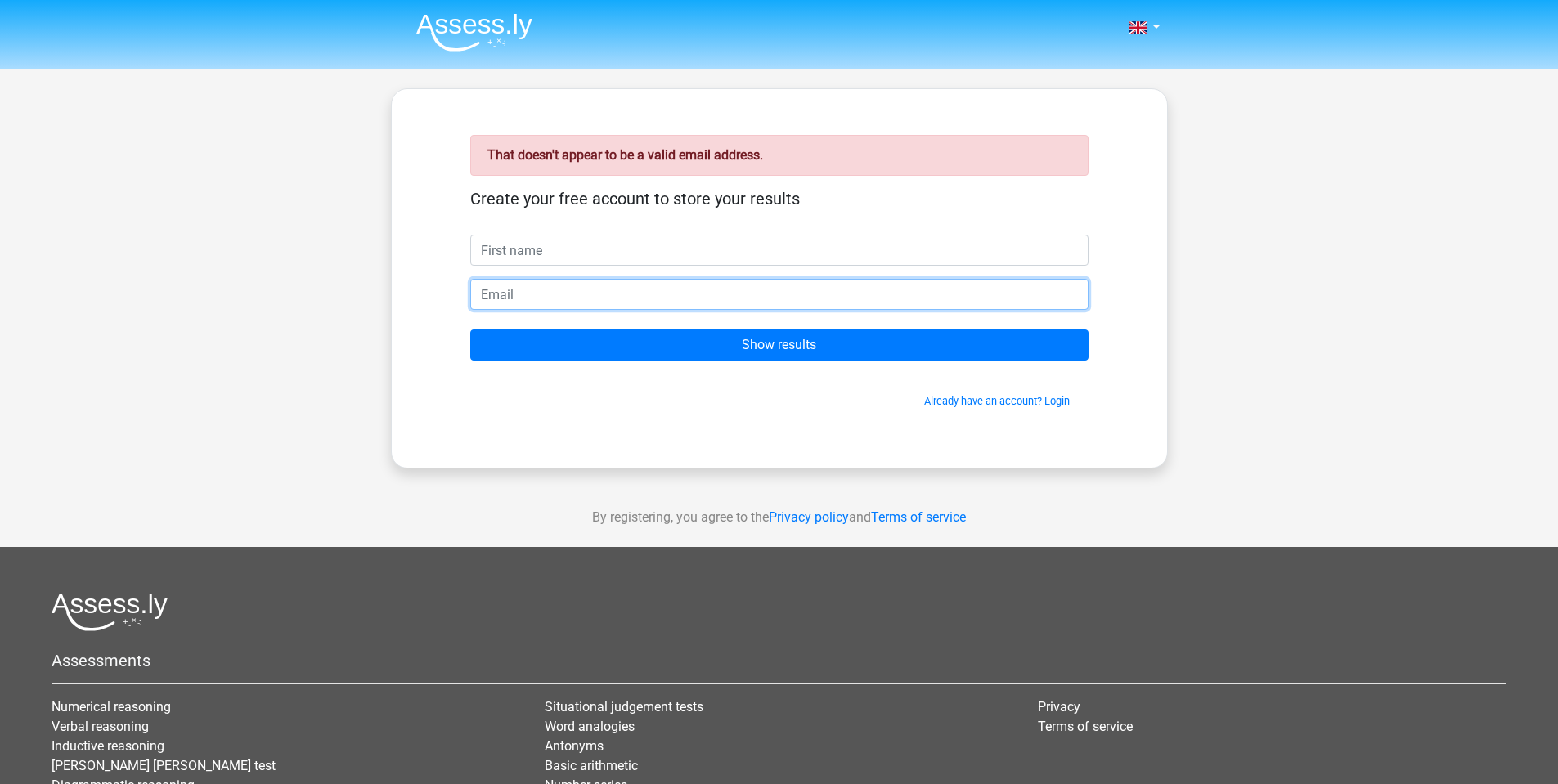
click at [595, 294] on input "email" at bounding box center [780, 294] width 618 height 31
paste input "felipesantamariau@gmi"
type input "[EMAIL_ADDRESS][DOMAIN_NAME]"
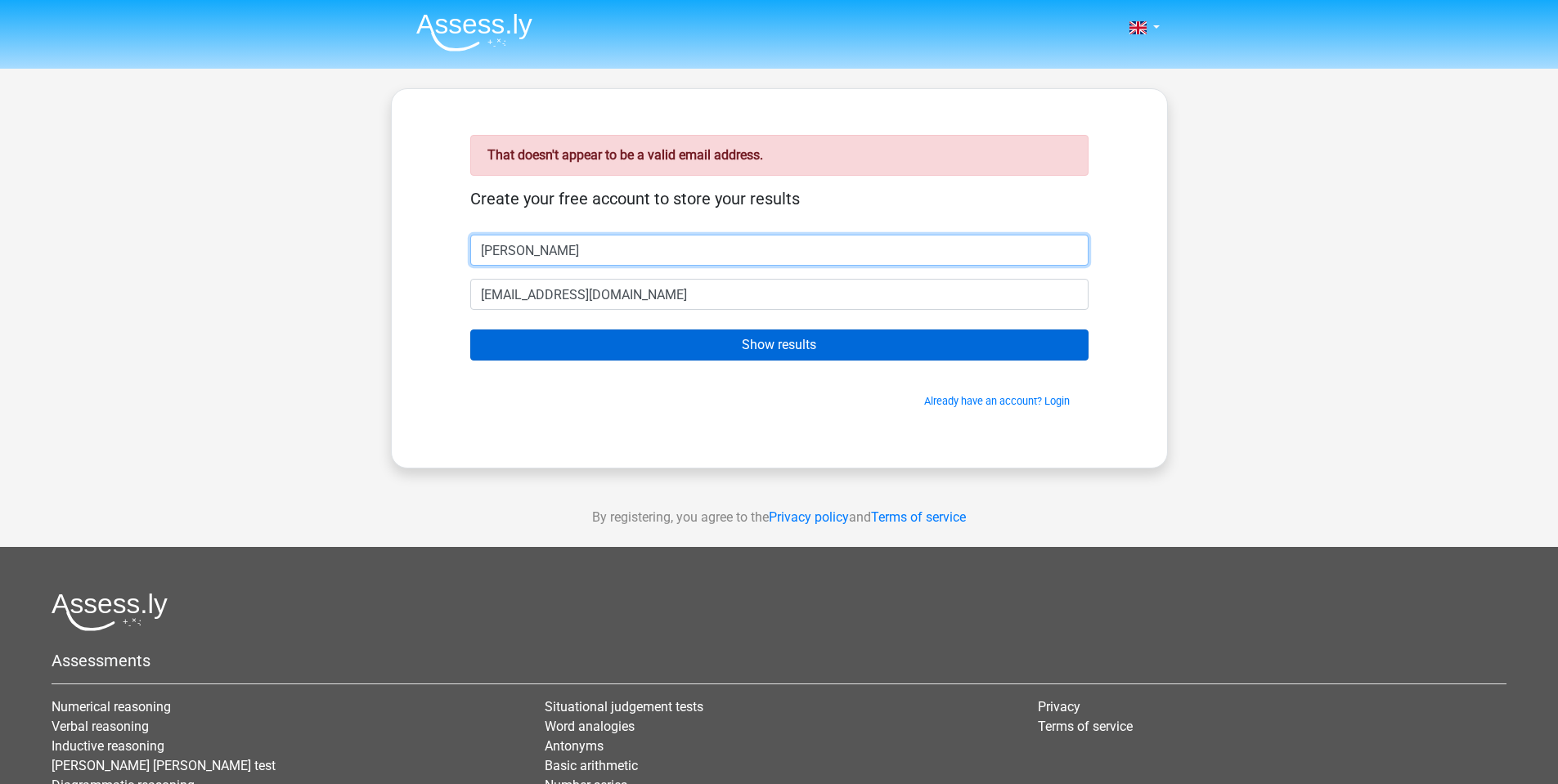
type input "[PERSON_NAME]"
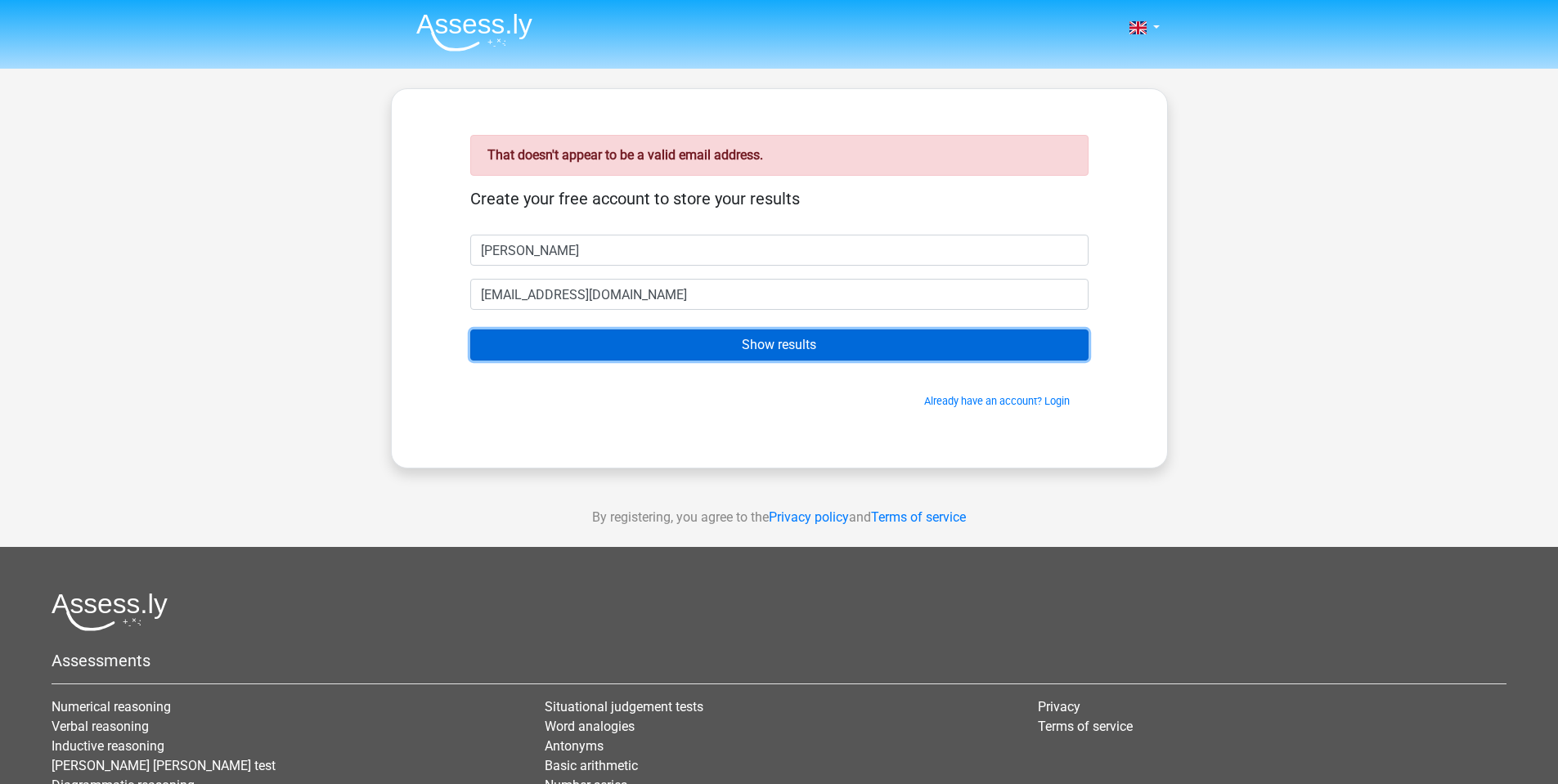
click at [674, 352] on input "Show results" at bounding box center [780, 345] width 618 height 31
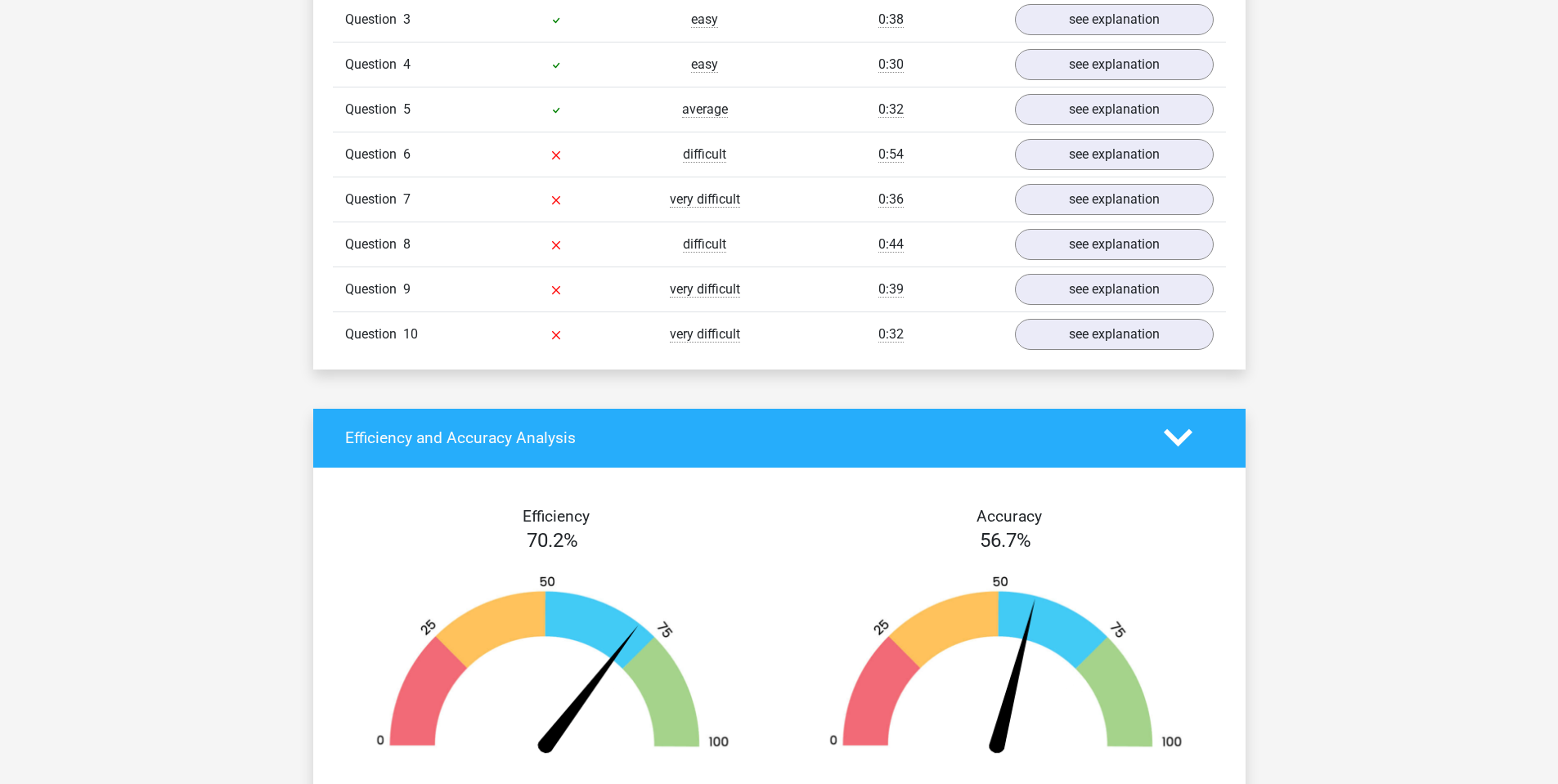
scroll to position [1227, 0]
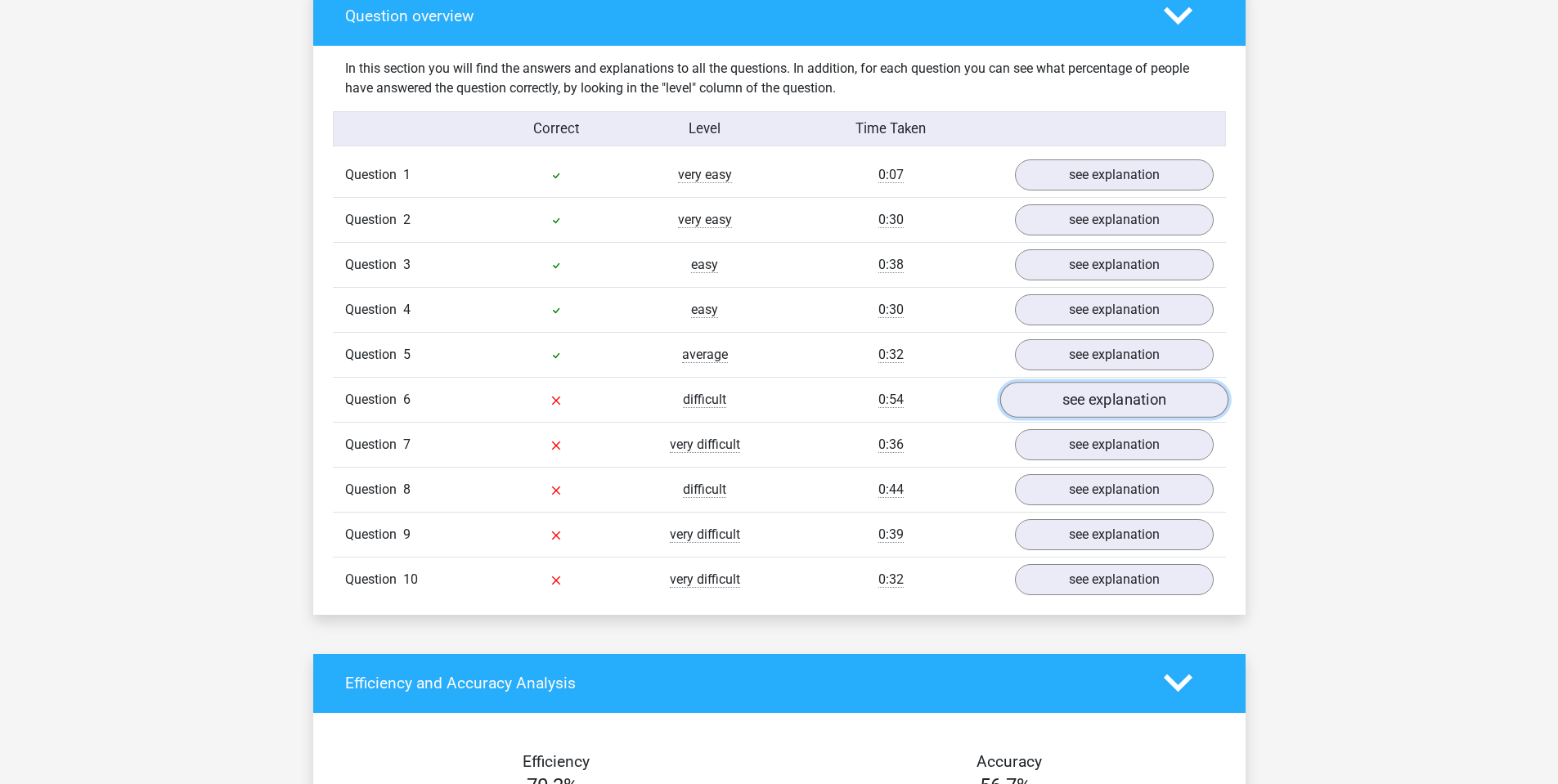
click at [1134, 401] on link "see explanation" at bounding box center [1113, 400] width 228 height 36
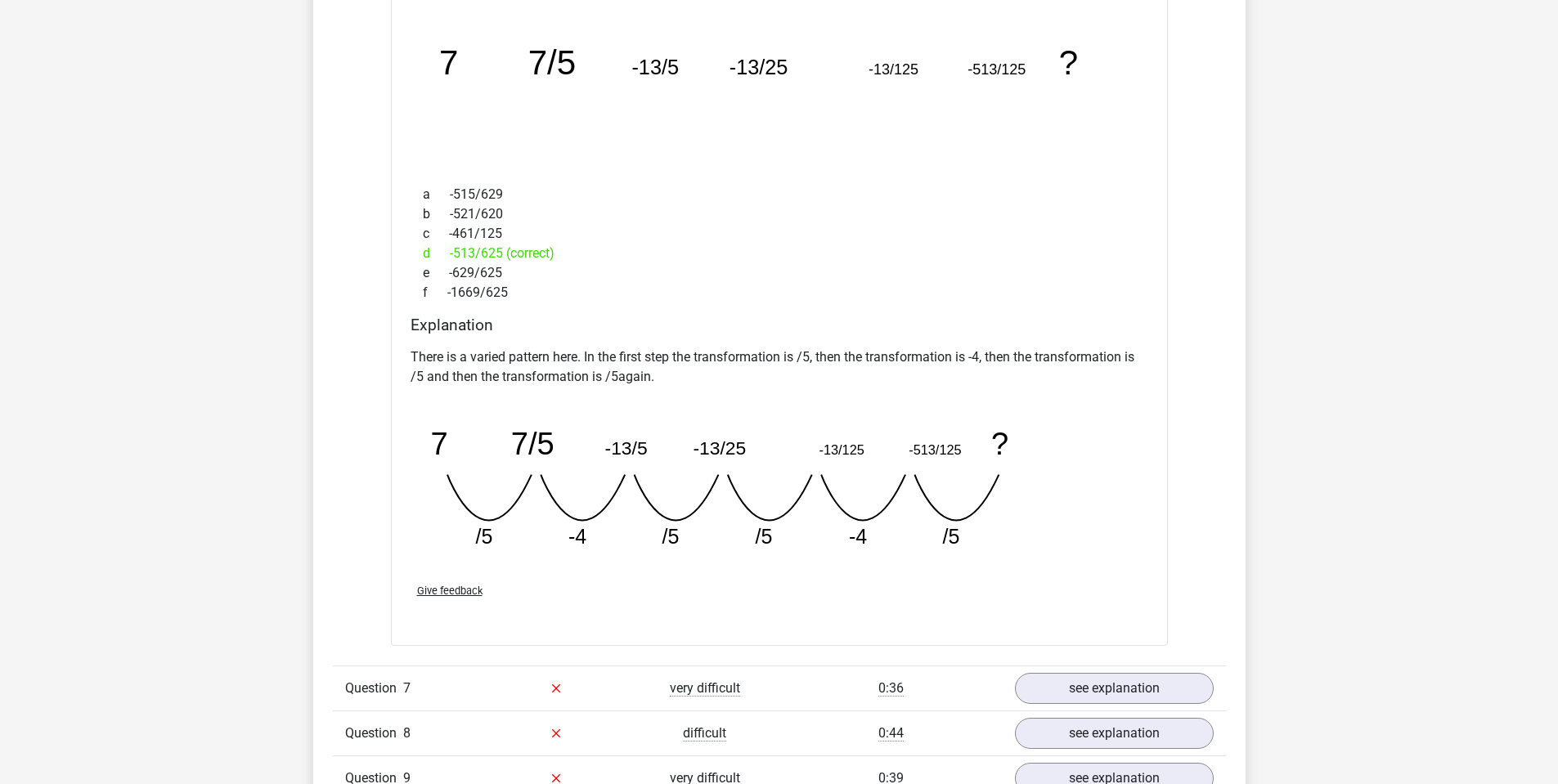
scroll to position [2127, 0]
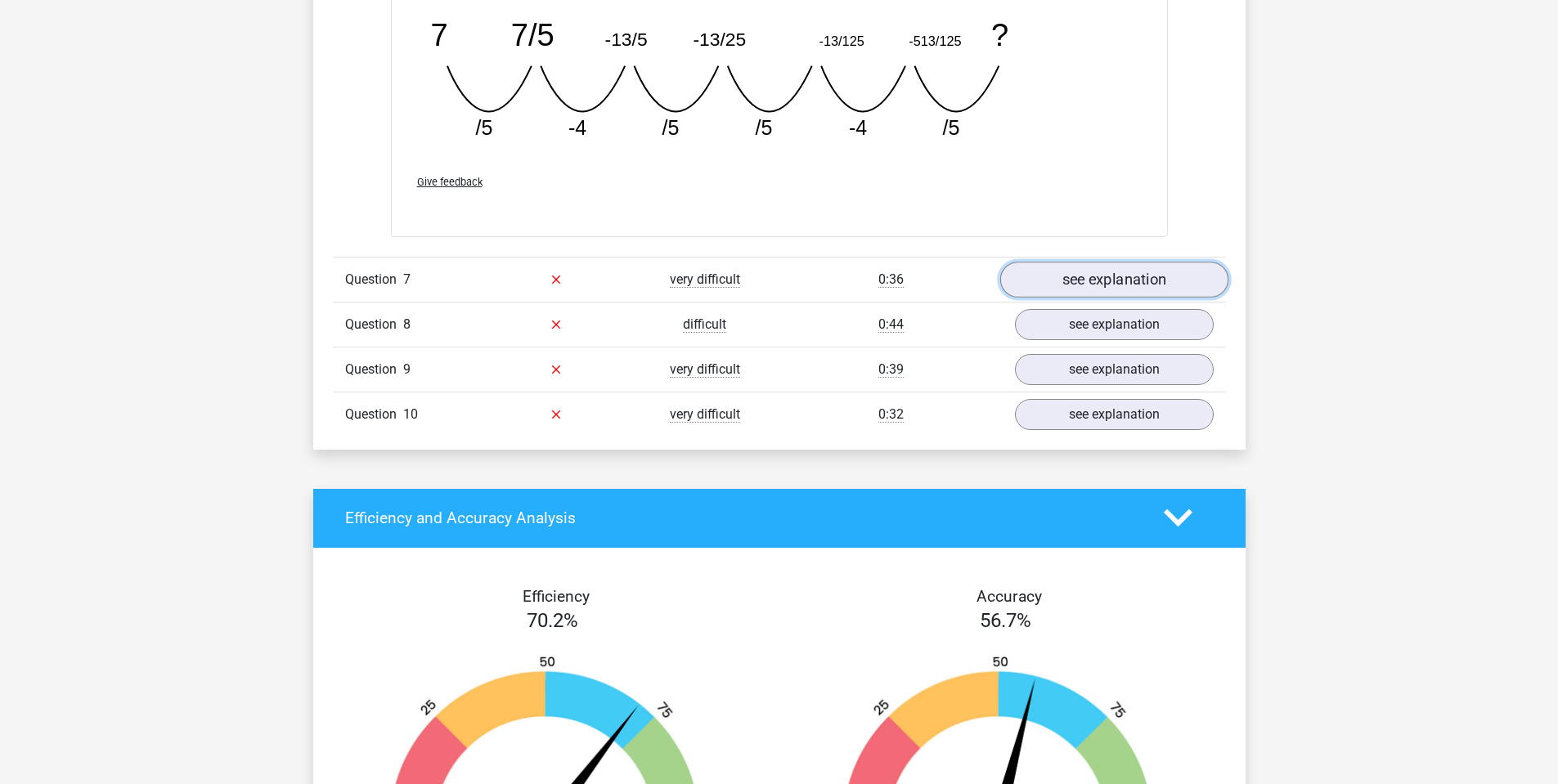
click at [1070, 289] on link "see explanation" at bounding box center [1113, 279] width 228 height 36
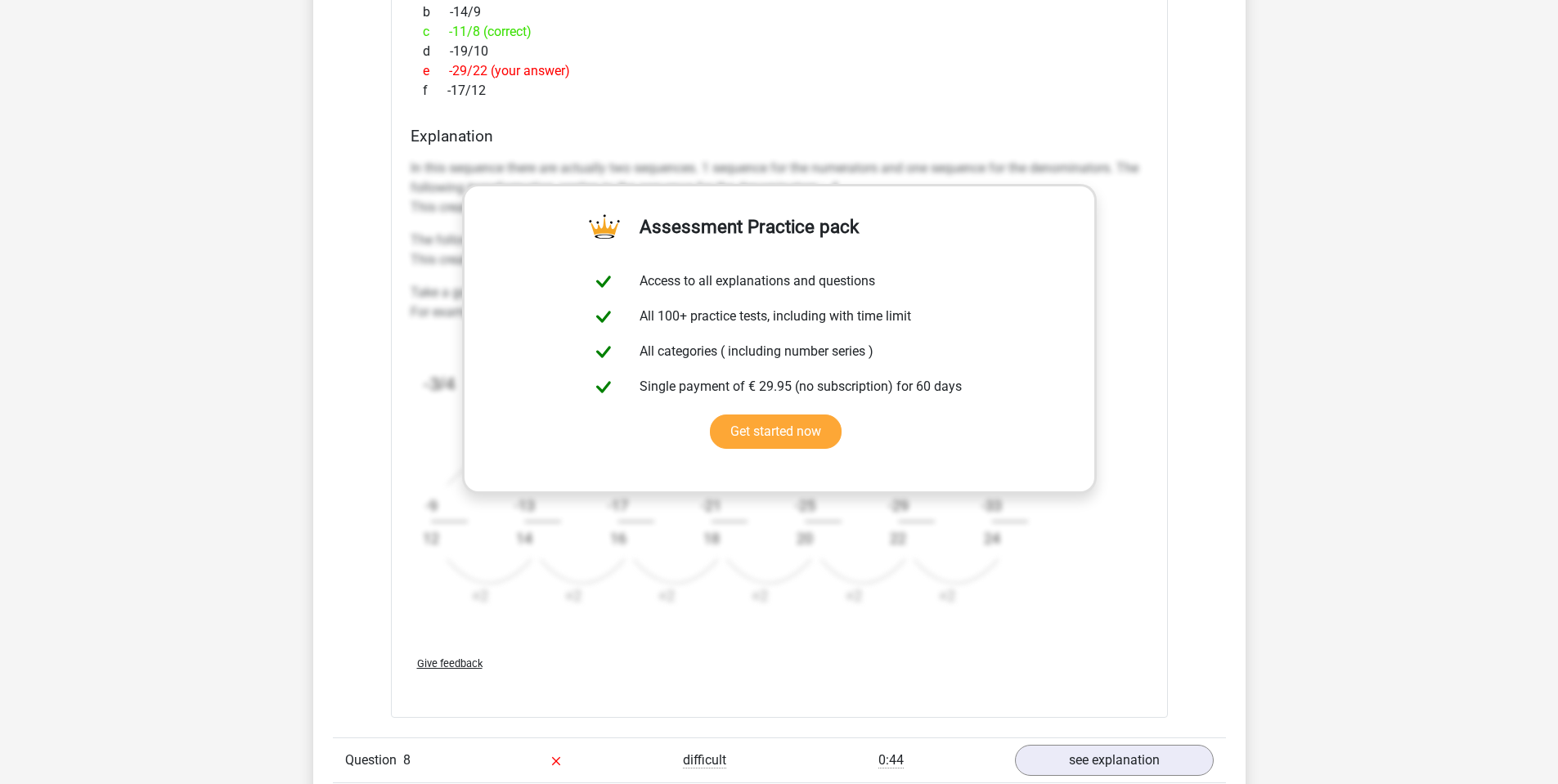
scroll to position [2618, 0]
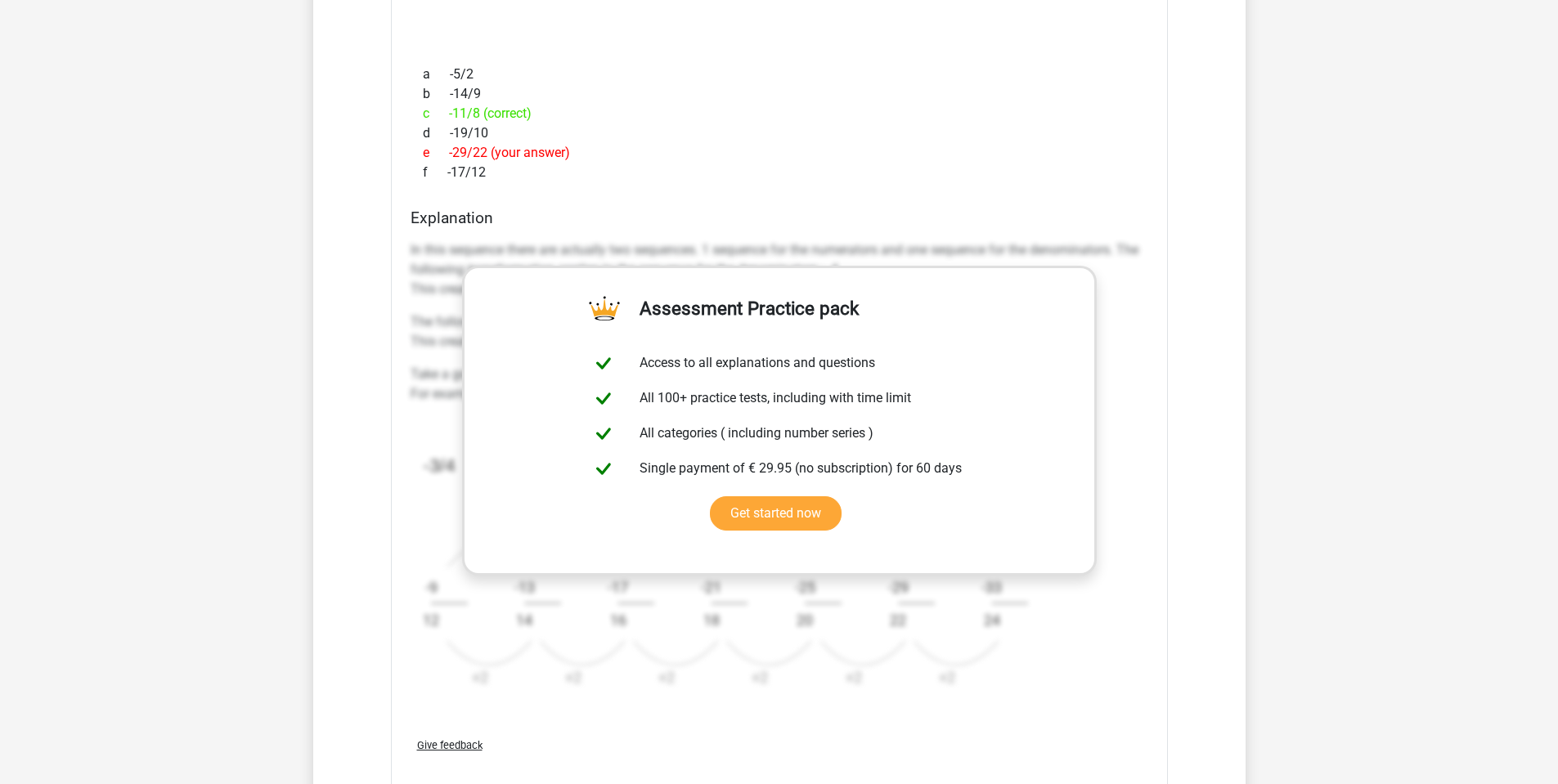
click at [969, 143] on div "e -29/22 (your answer)" at bounding box center [779, 152] width 738 height 19
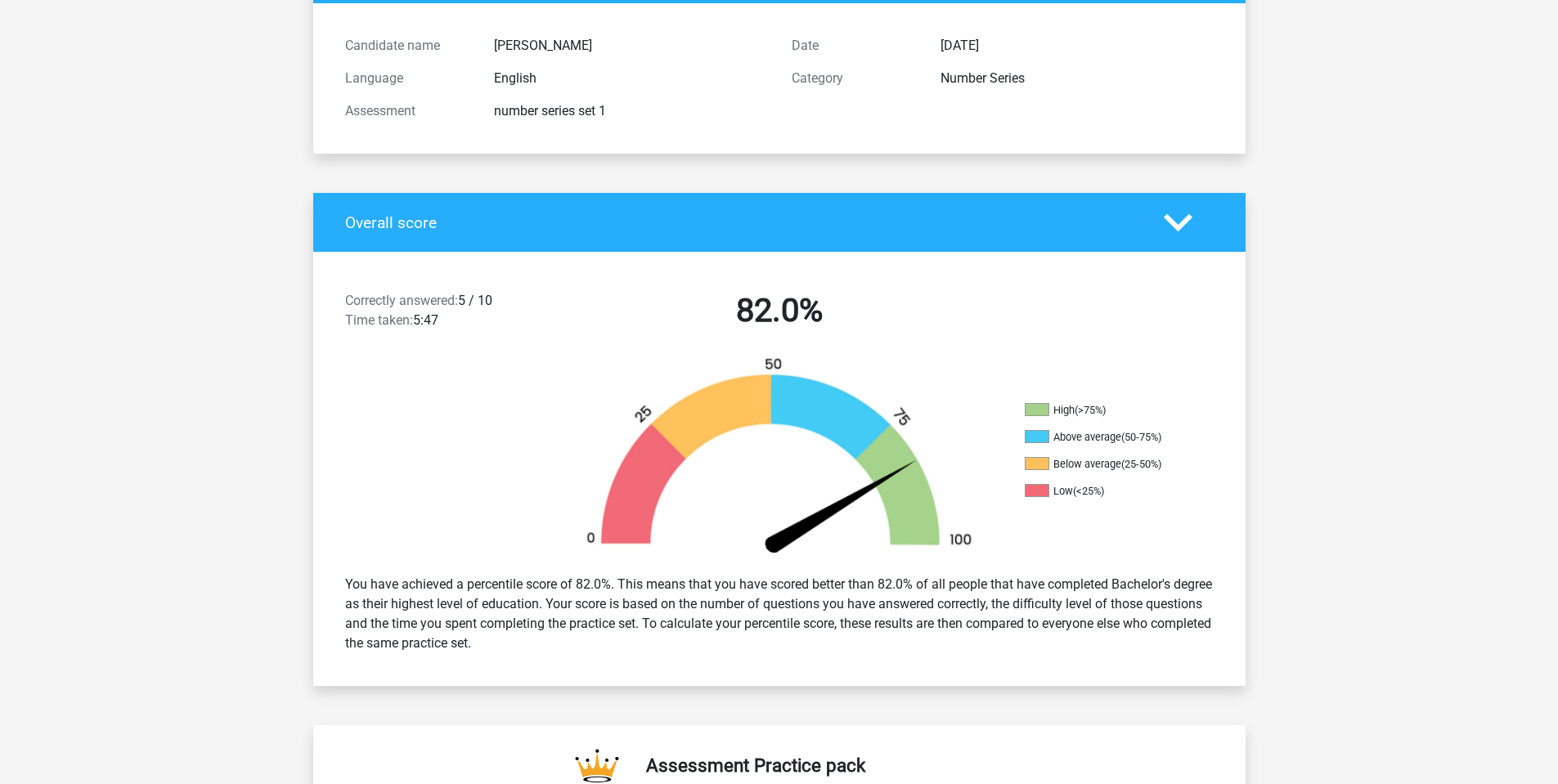
scroll to position [0, 0]
